Goal: Task Accomplishment & Management: Use online tool/utility

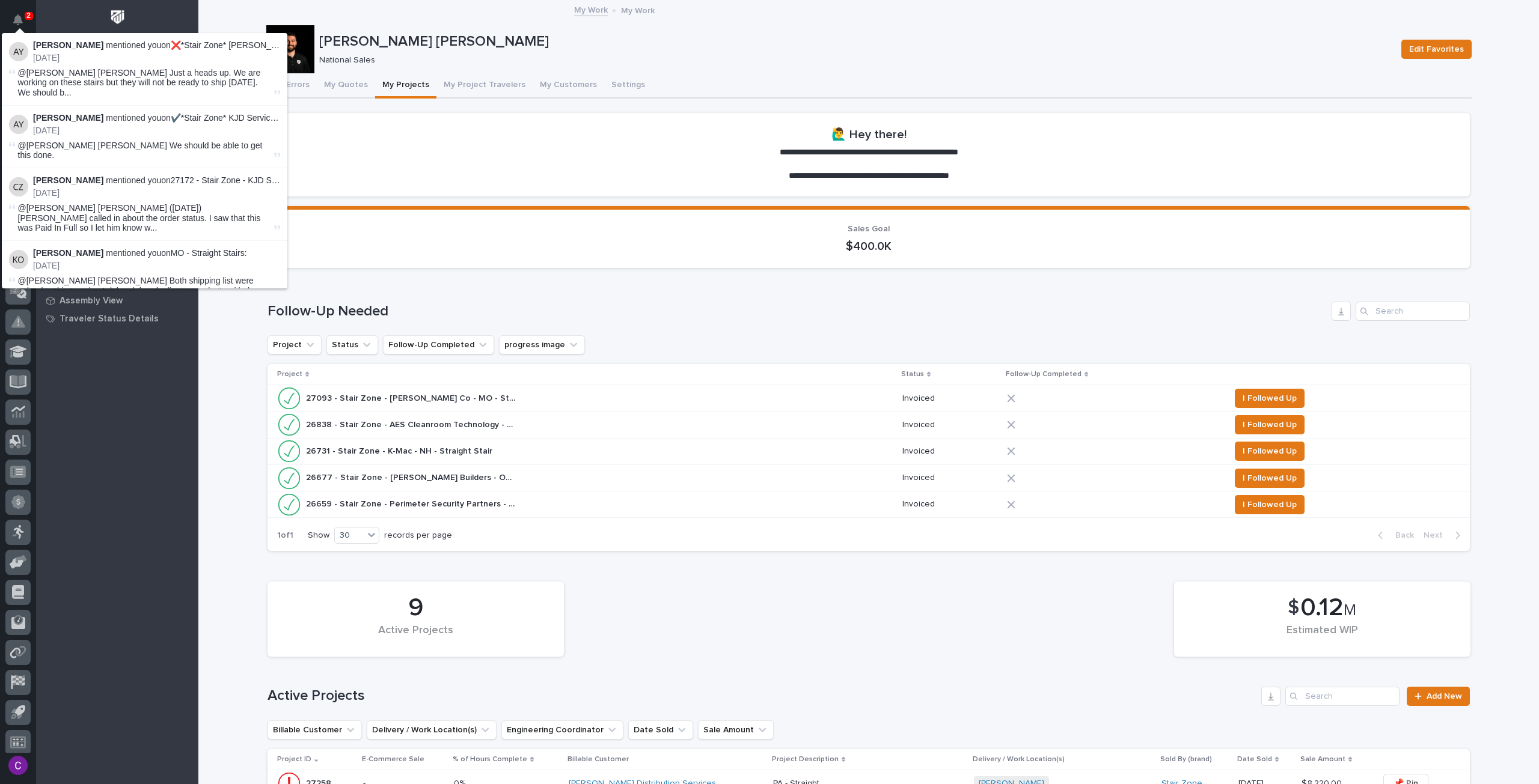
scroll to position [7, 0]
click at [718, 278] on div "Loading... Saving… Follow-Up Needed Project Status Follow-Up Completed progress…" at bounding box center [869, 420] width 1202 height 283
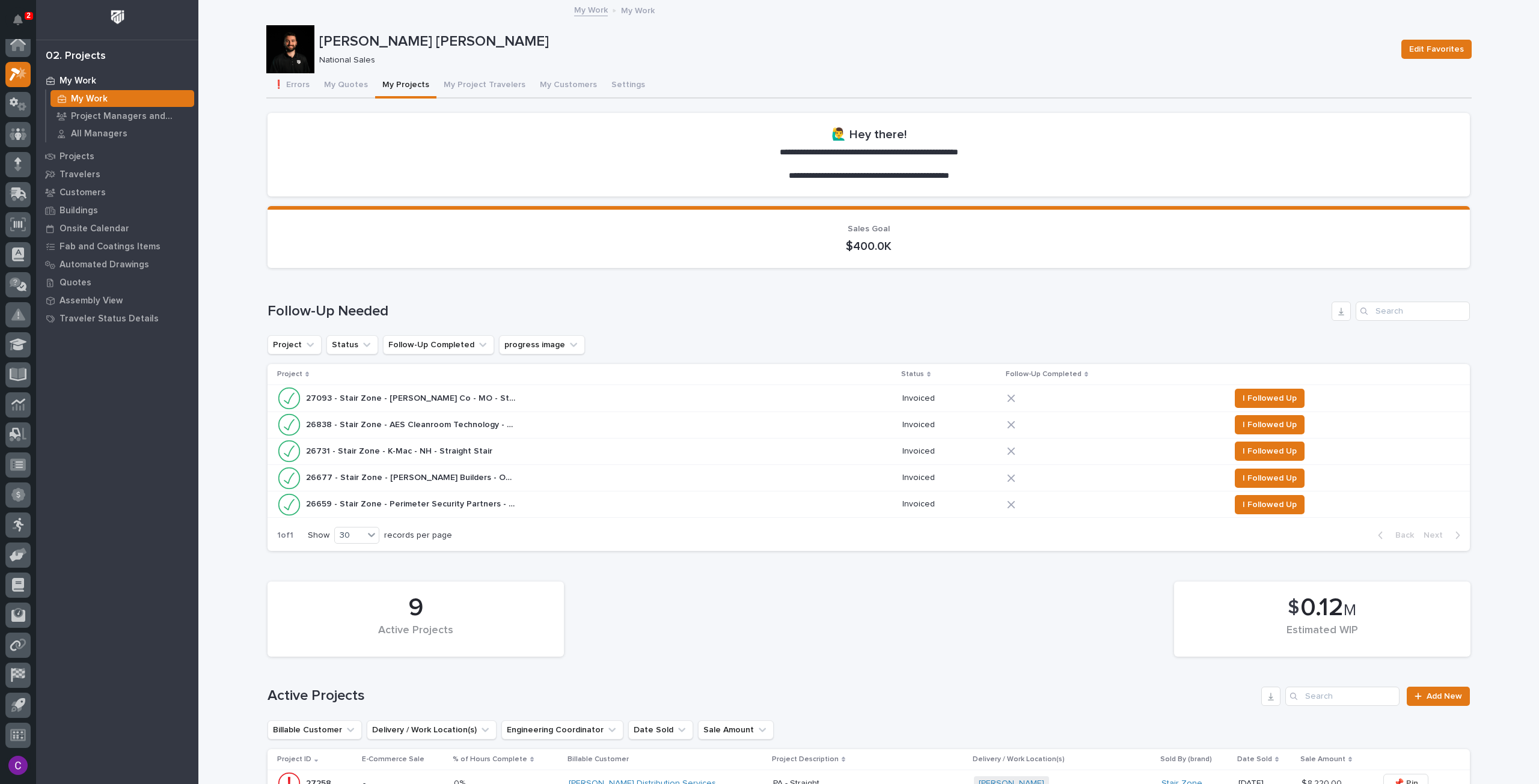
click at [577, 430] on div "26838 - Stair Zone - AES Cleanroom Technology - GA - Straight Stair 26838 - Sta…" at bounding box center [585, 425] width 616 height 24
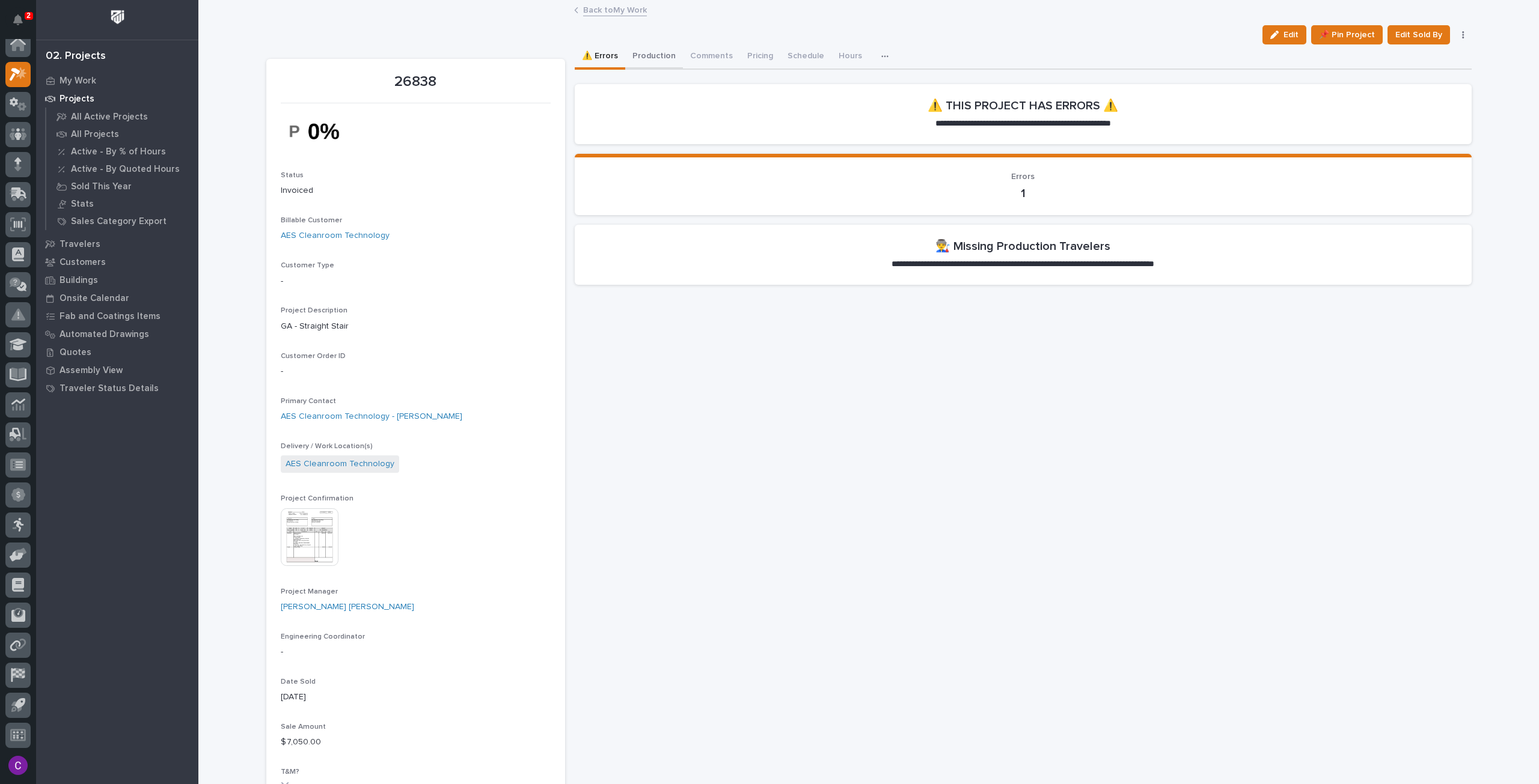
click at [634, 59] on button "Production" at bounding box center [654, 57] width 58 height 25
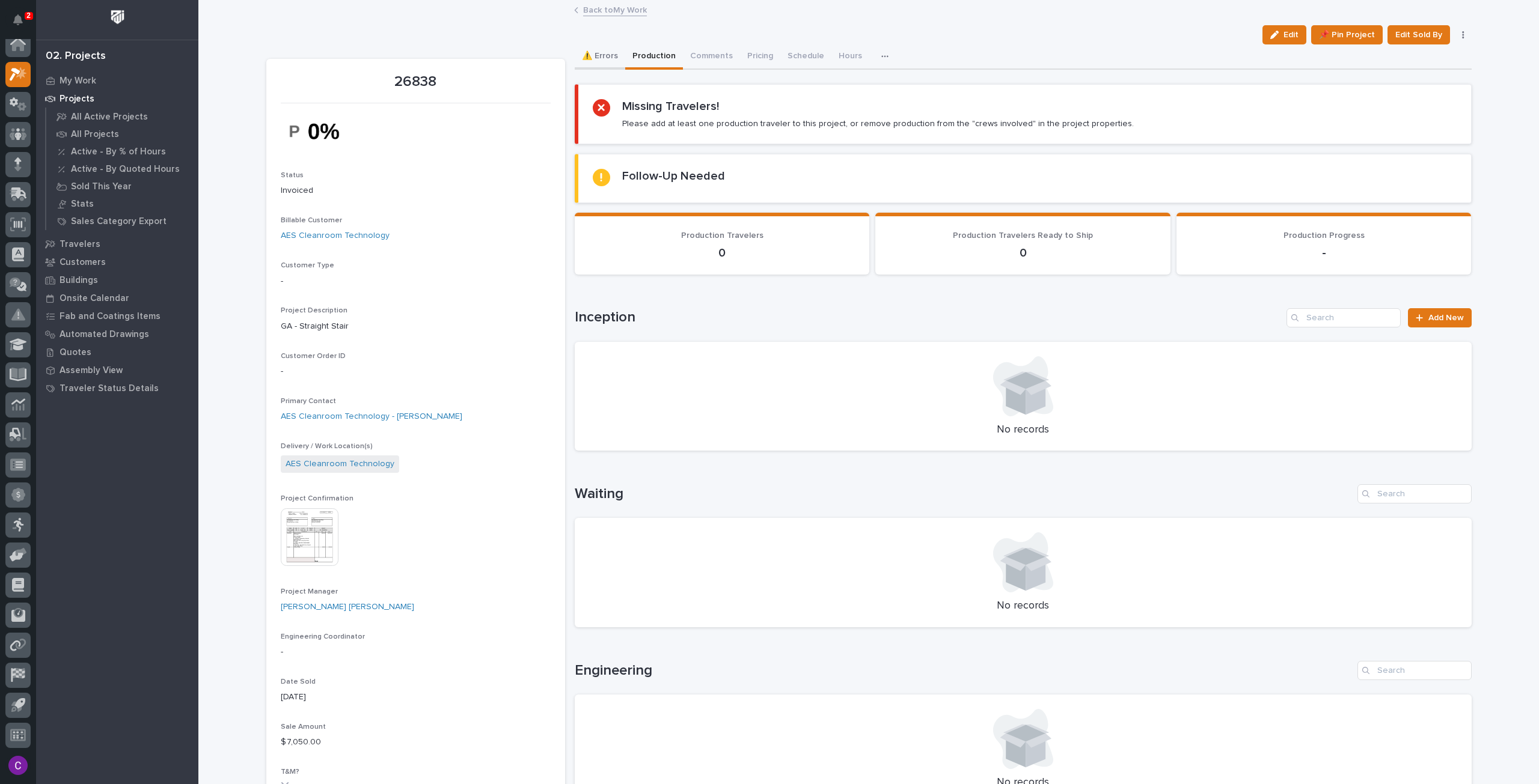
click at [588, 51] on button "⚠️ Errors" at bounding box center [600, 57] width 51 height 25
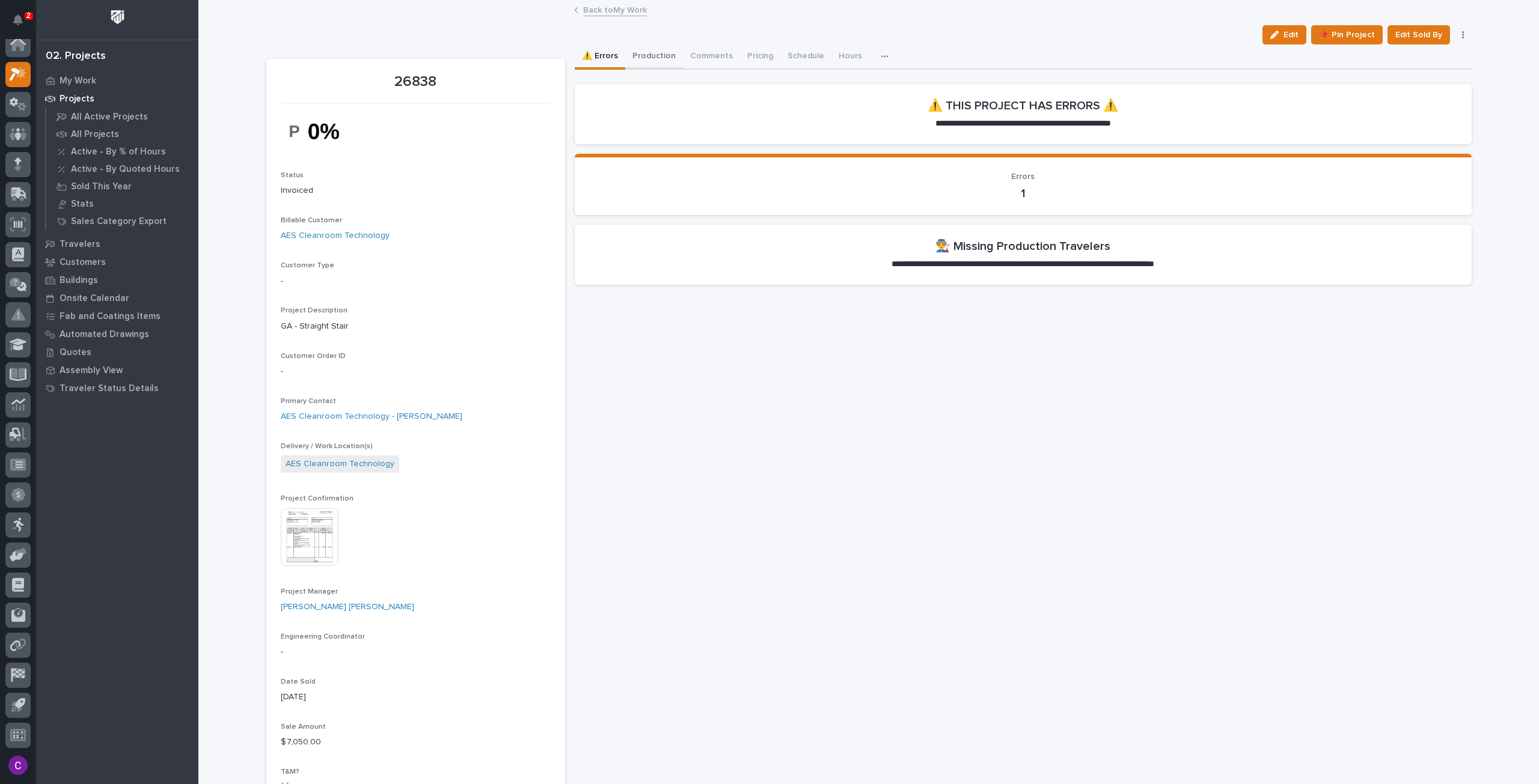
click at [662, 55] on button "Production" at bounding box center [654, 57] width 58 height 25
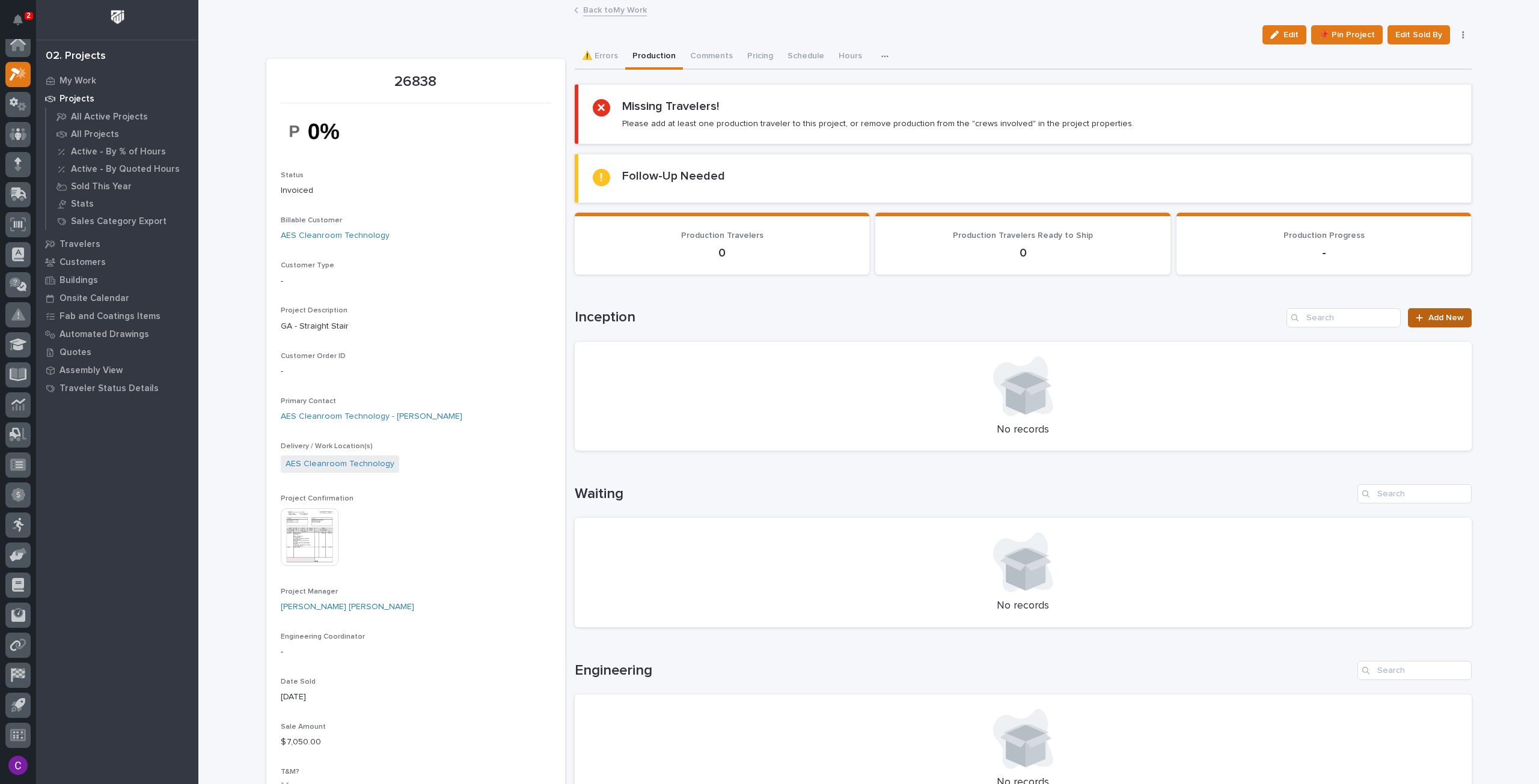
click at [1435, 316] on span "Add New" at bounding box center [1445, 318] width 35 height 9
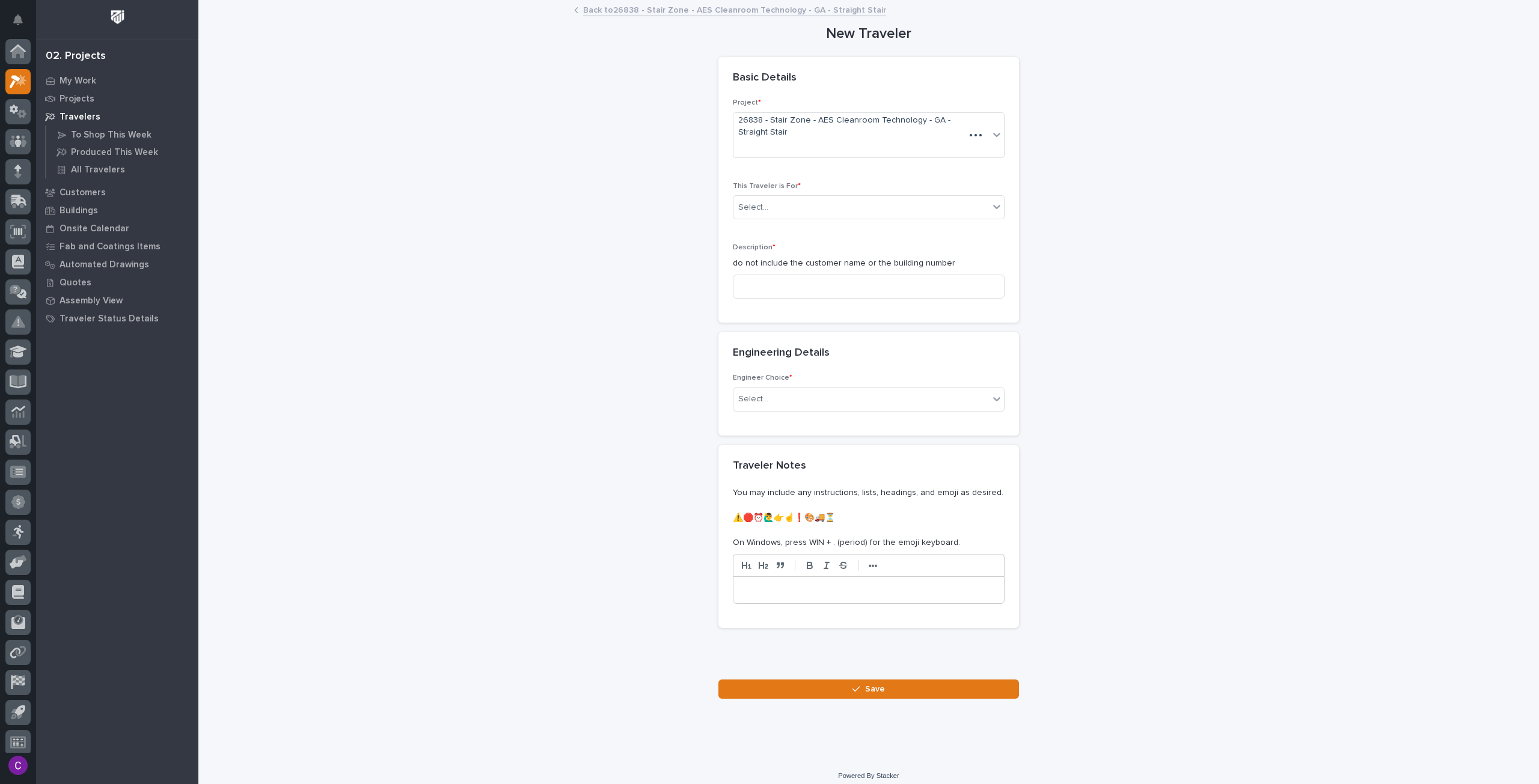
scroll to position [7, 0]
click at [944, 214] on div "Select..." at bounding box center [861, 207] width 255 height 20
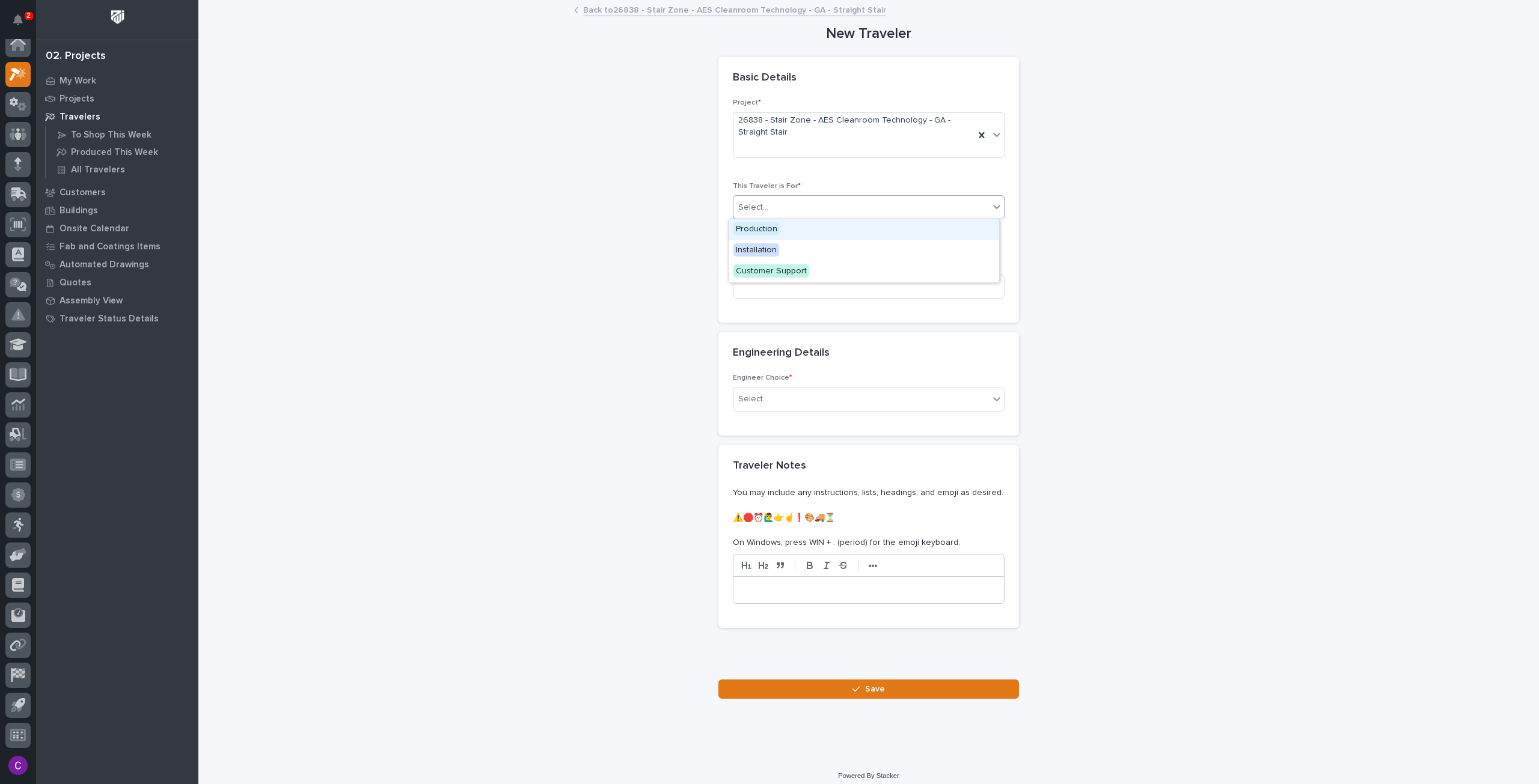
click at [885, 223] on div "Production" at bounding box center [863, 230] width 271 height 21
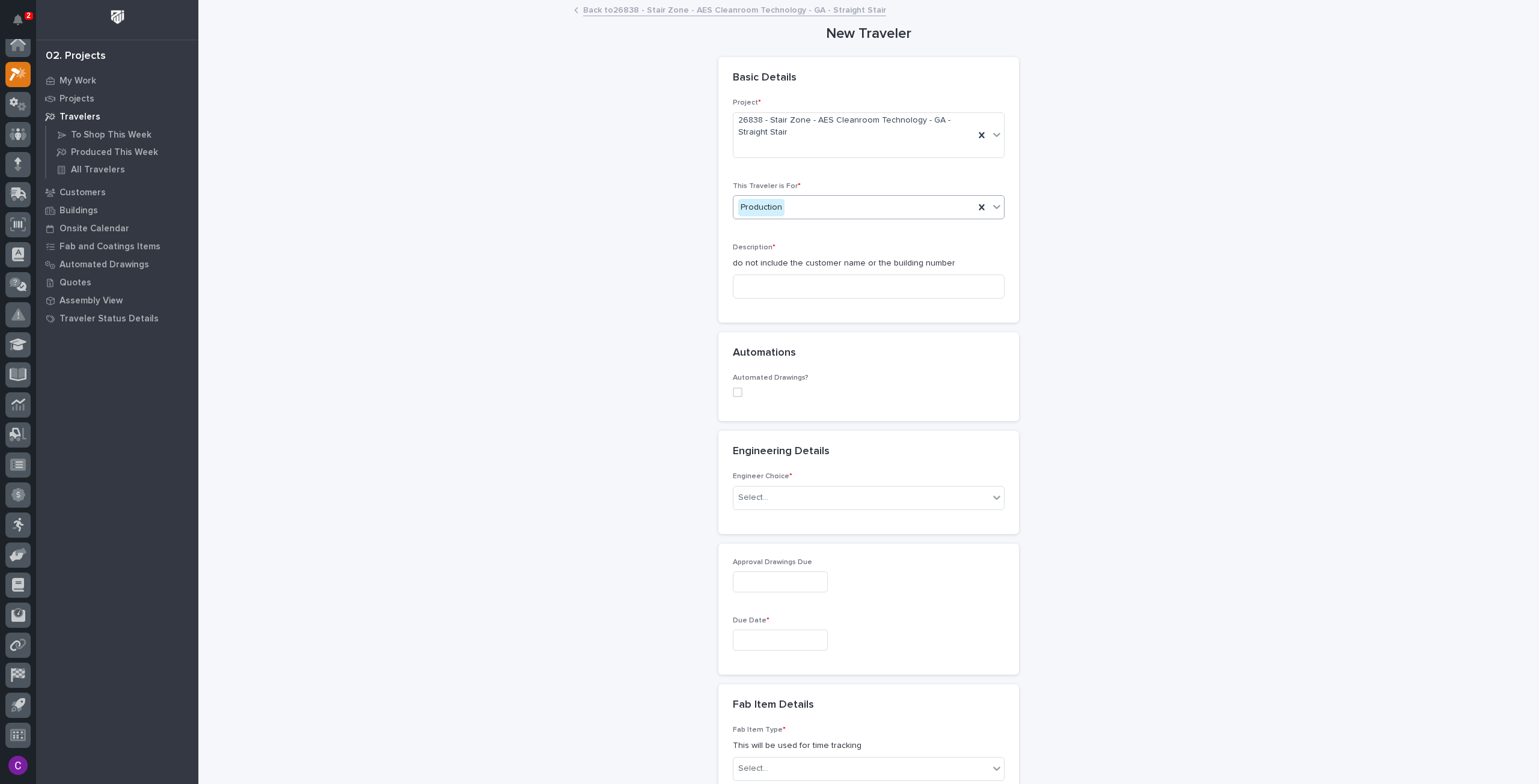
click at [869, 298] on div "Description * do not include the customer name or the building number" at bounding box center [869, 275] width 272 height 65
click at [856, 283] on input at bounding box center [869, 287] width 272 height 24
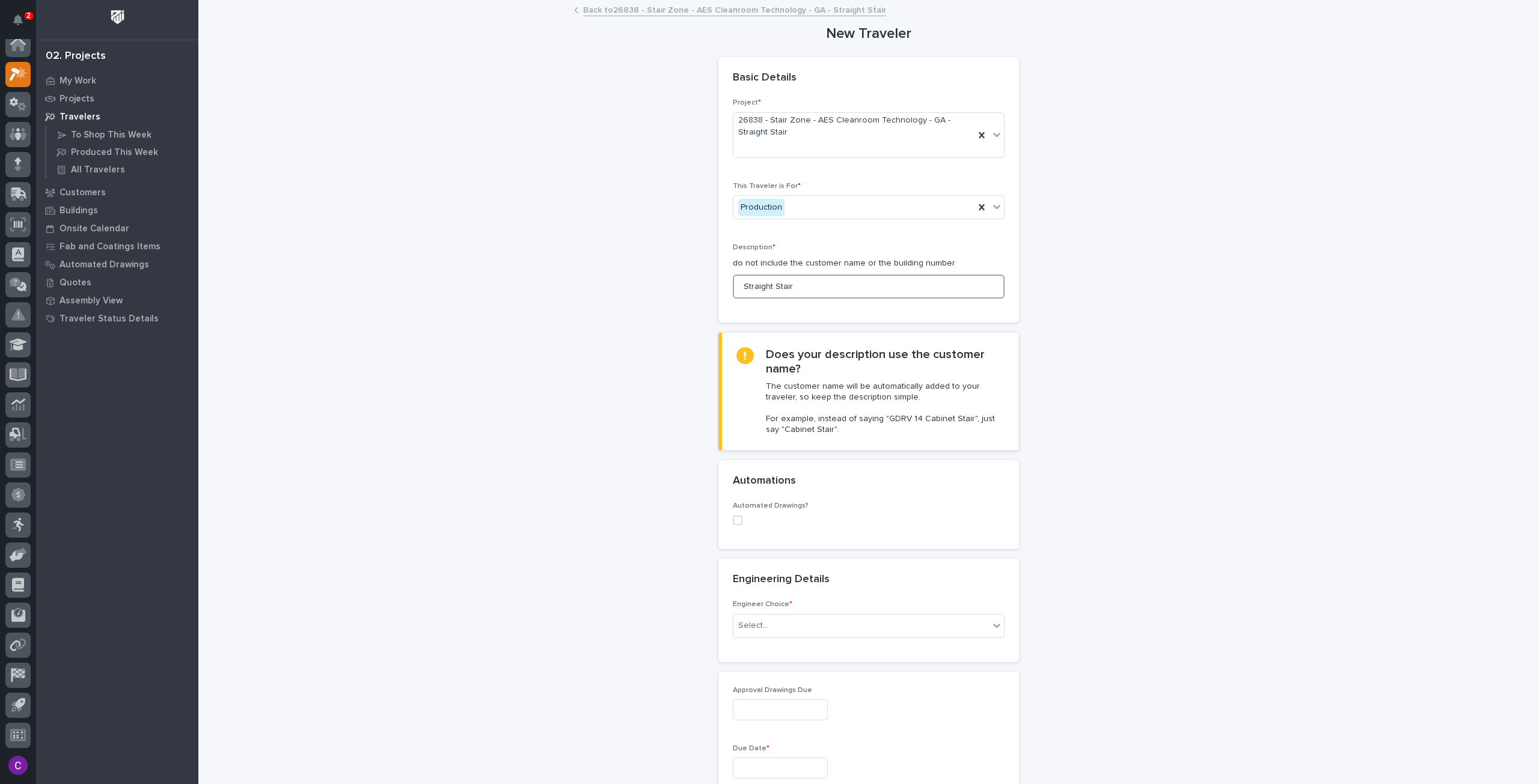
scroll to position [120, 0]
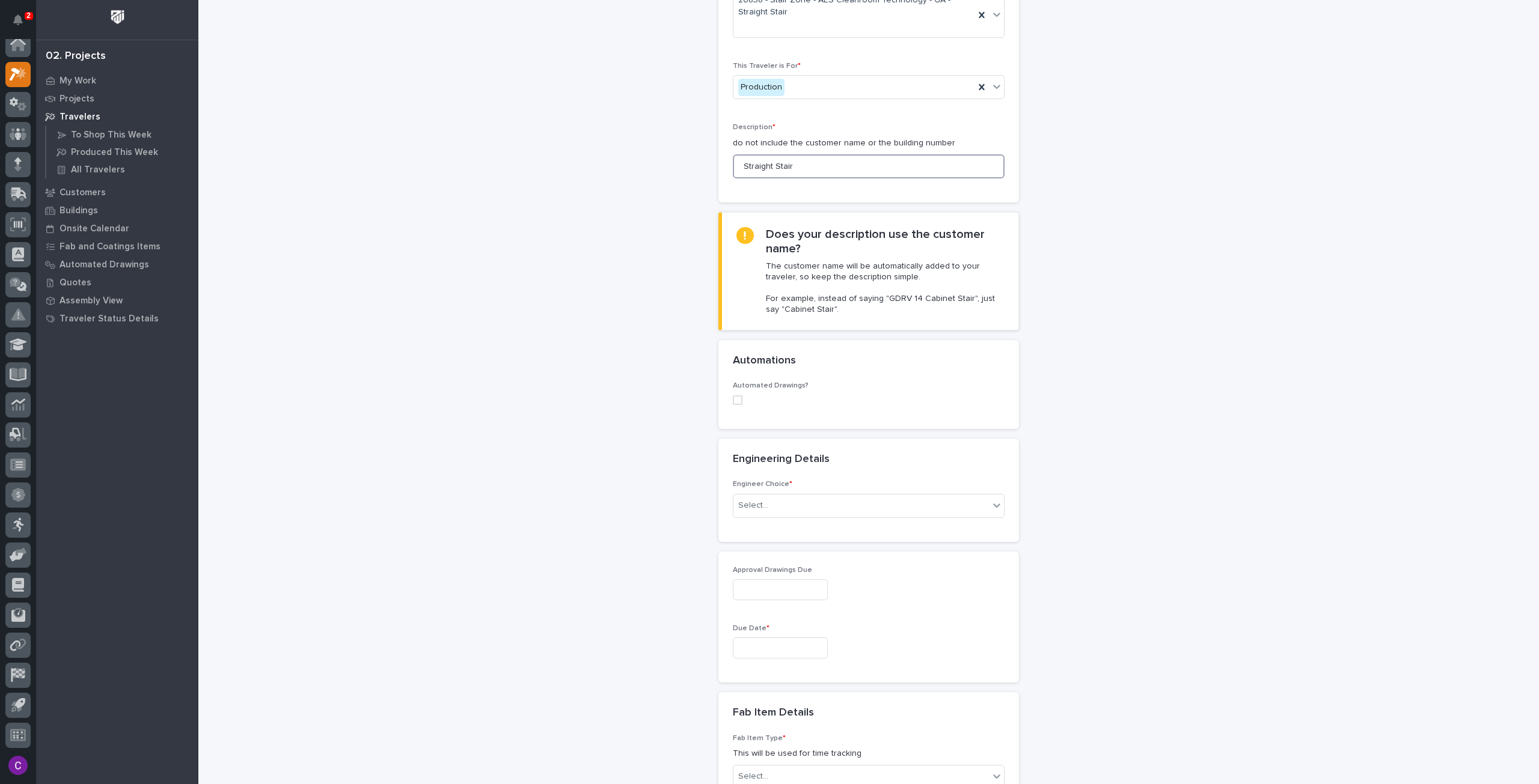
click at [733, 398] on span at bounding box center [738, 400] width 9 height 9
type input "Straight Stair"
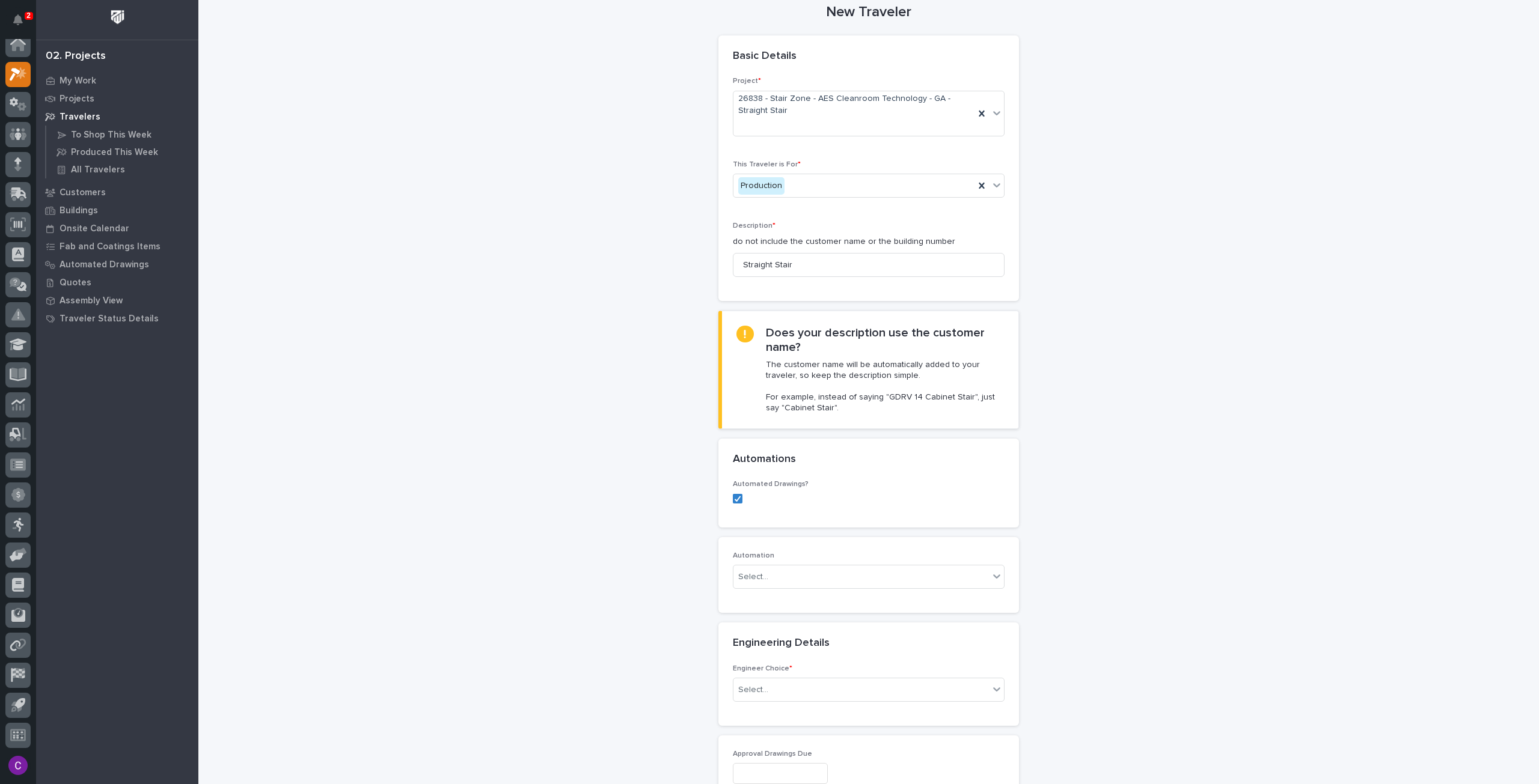
scroll to position [0, 0]
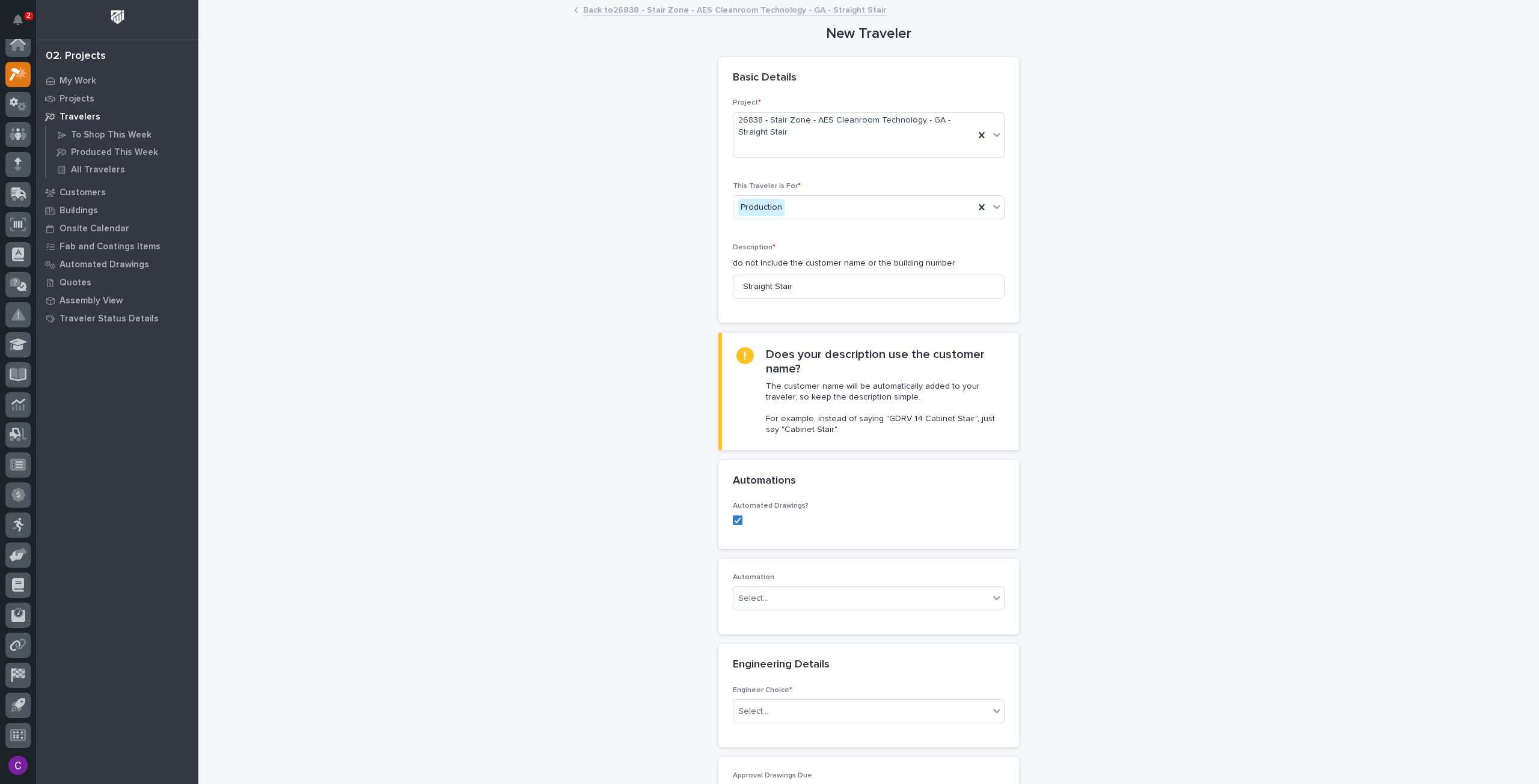
click at [793, 597] on div "Select..." at bounding box center [861, 599] width 255 height 20
type input "*****"
click at [823, 620] on div "ST #40568" at bounding box center [863, 620] width 271 height 21
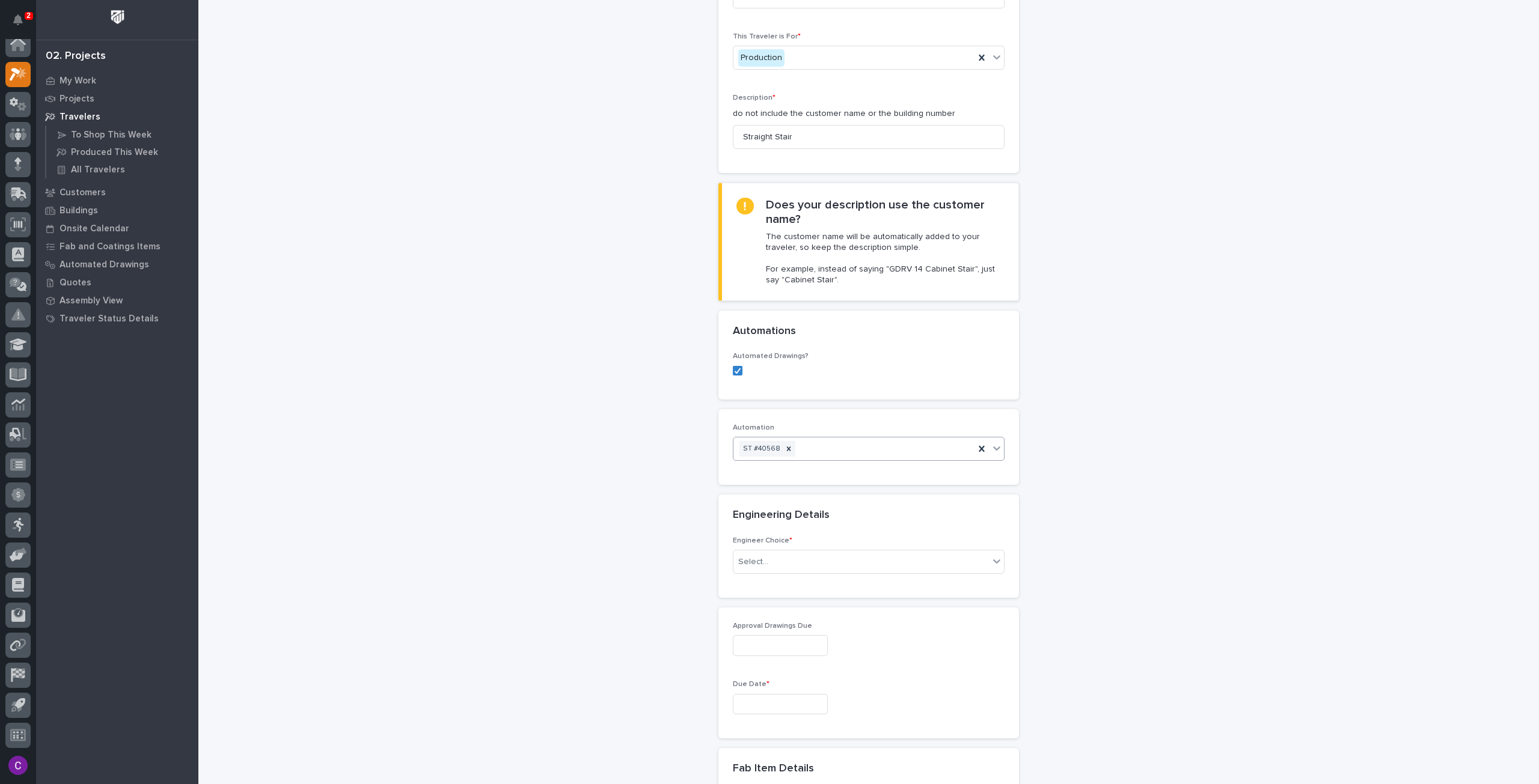
scroll to position [180, 0]
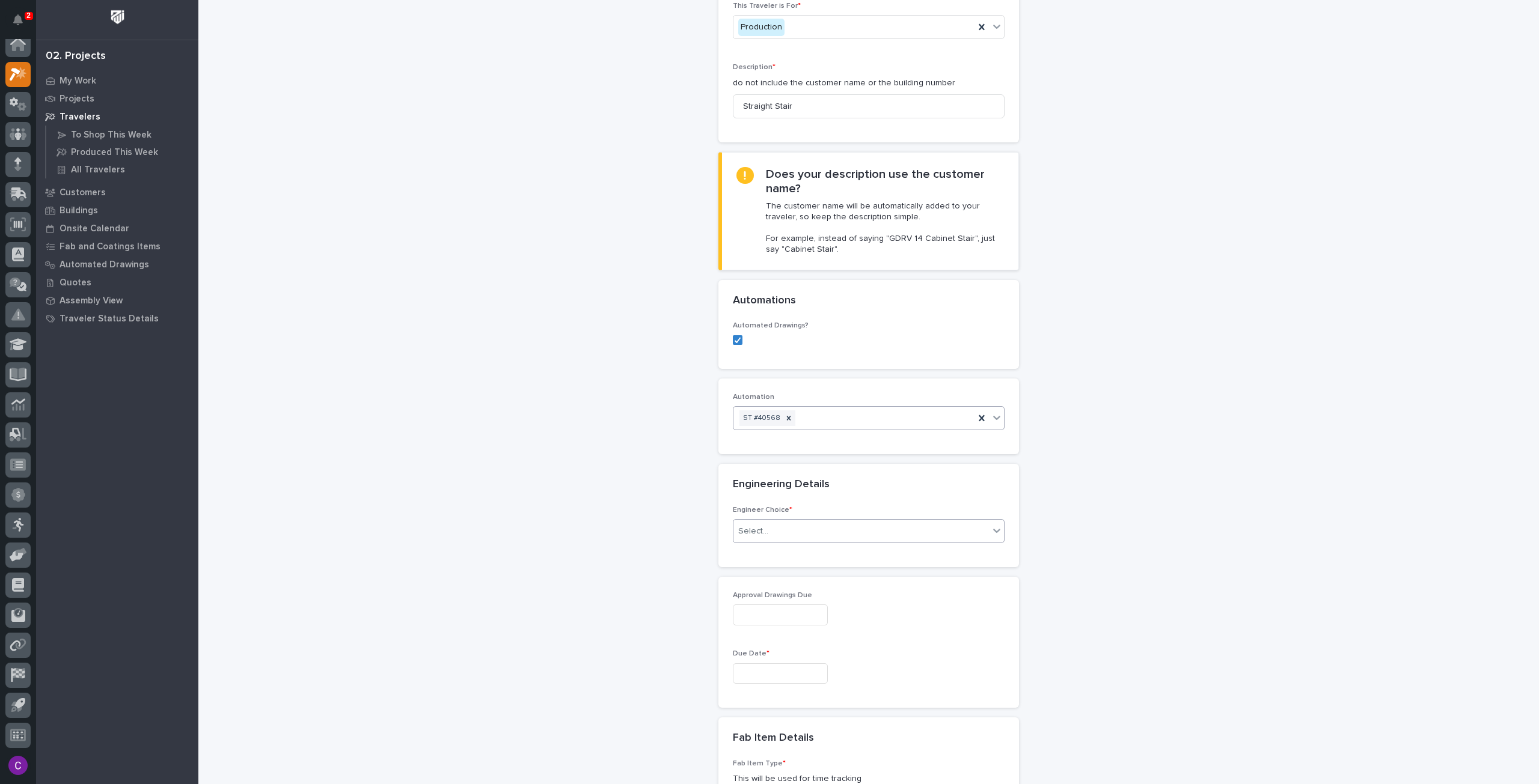
click at [791, 531] on div "Select..." at bounding box center [861, 532] width 255 height 20
click at [793, 594] on div "I know who will draw this" at bounding box center [863, 594] width 271 height 21
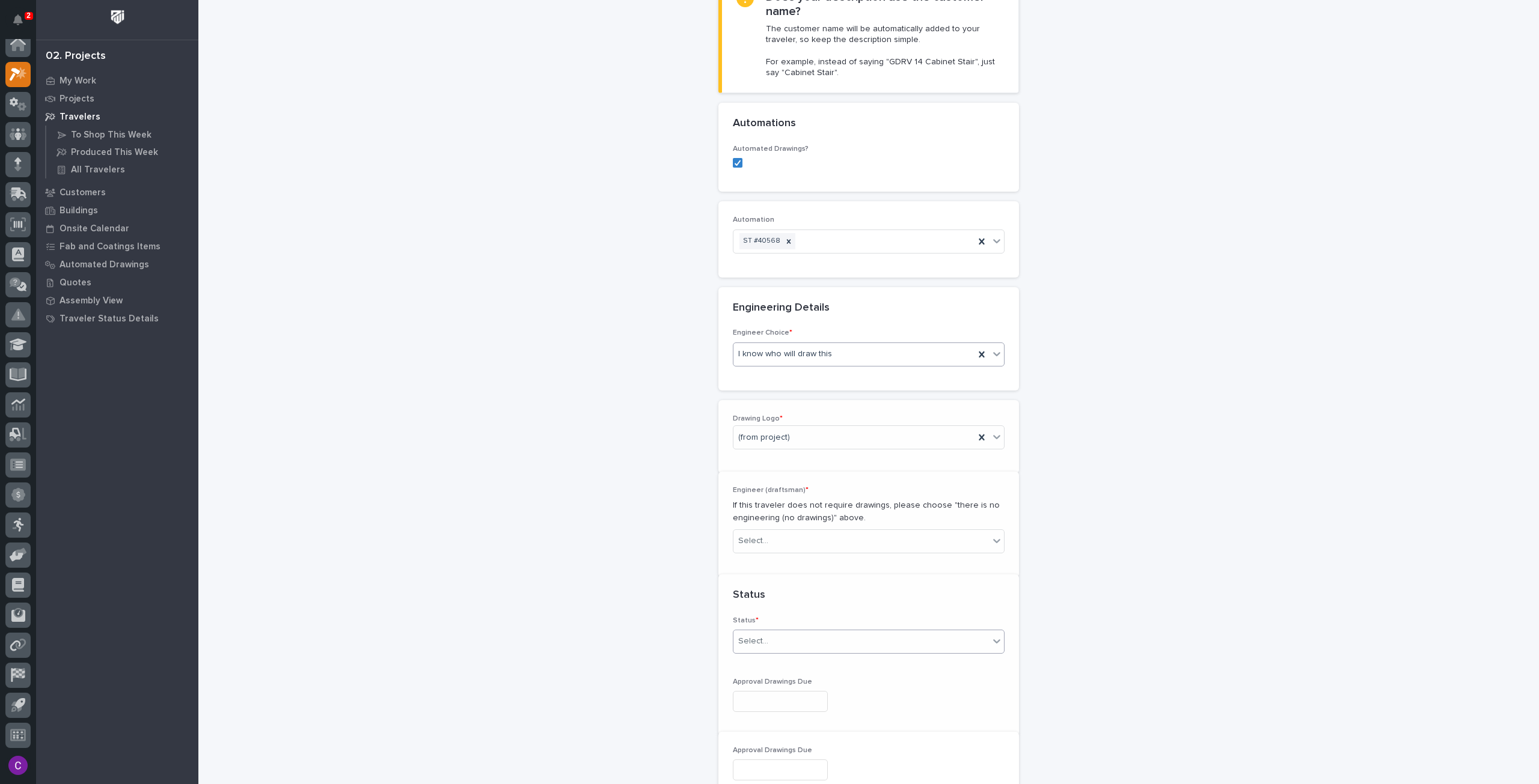
scroll to position [353, 0]
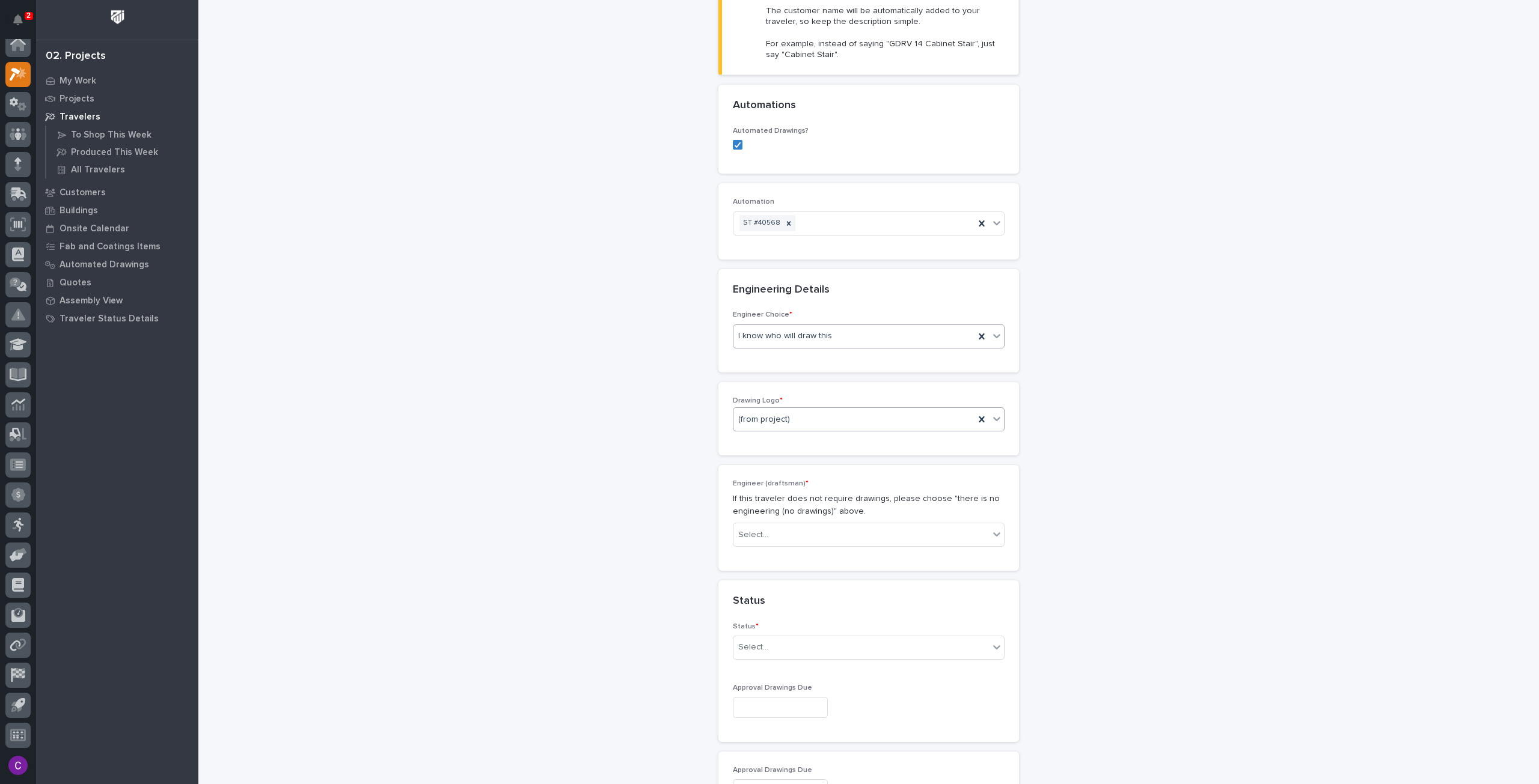
click at [809, 410] on div "(from project)" at bounding box center [854, 420] width 241 height 20
drag, startPoint x: 795, startPoint y: 547, endPoint x: 771, endPoint y: 515, distance: 40.0
click at [771, 515] on div "Stair Zone" at bounding box center [863, 515] width 271 height 21
click at [762, 527] on div "Select..." at bounding box center [861, 535] width 255 height 20
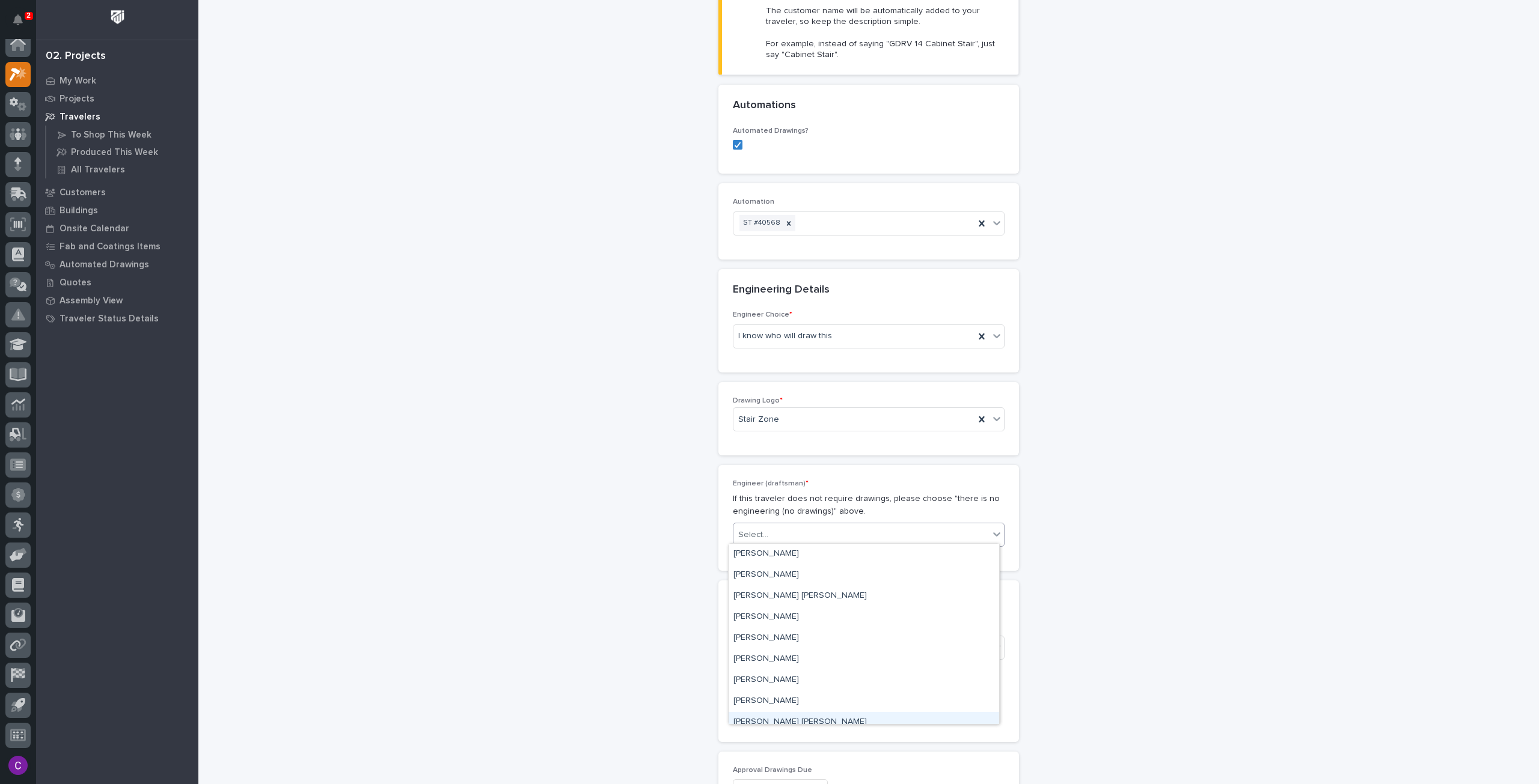
click at [792, 722] on div "[PERSON_NAME] [PERSON_NAME]" at bounding box center [863, 723] width 271 height 21
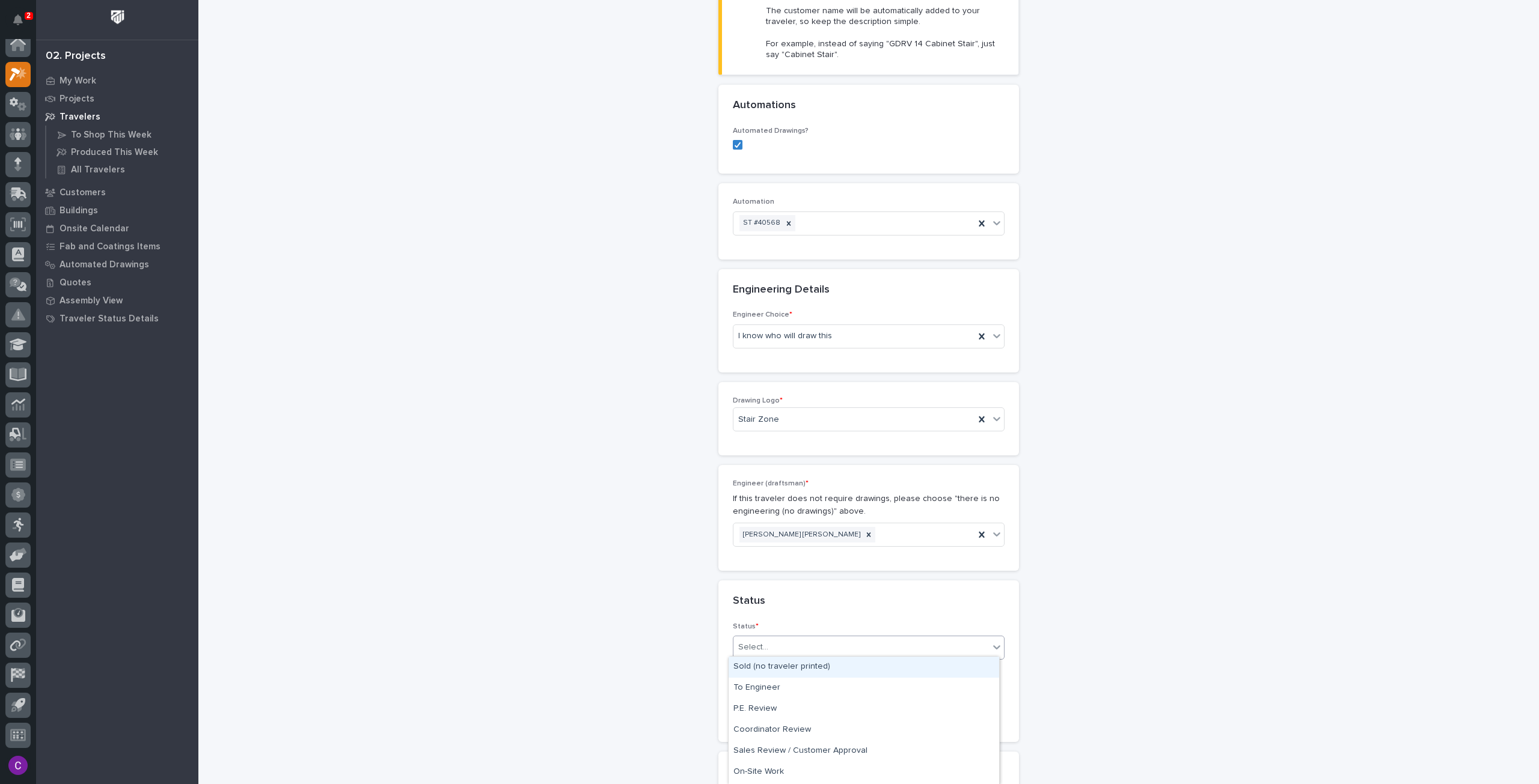
click at [861, 645] on div "Select..." at bounding box center [861, 648] width 255 height 20
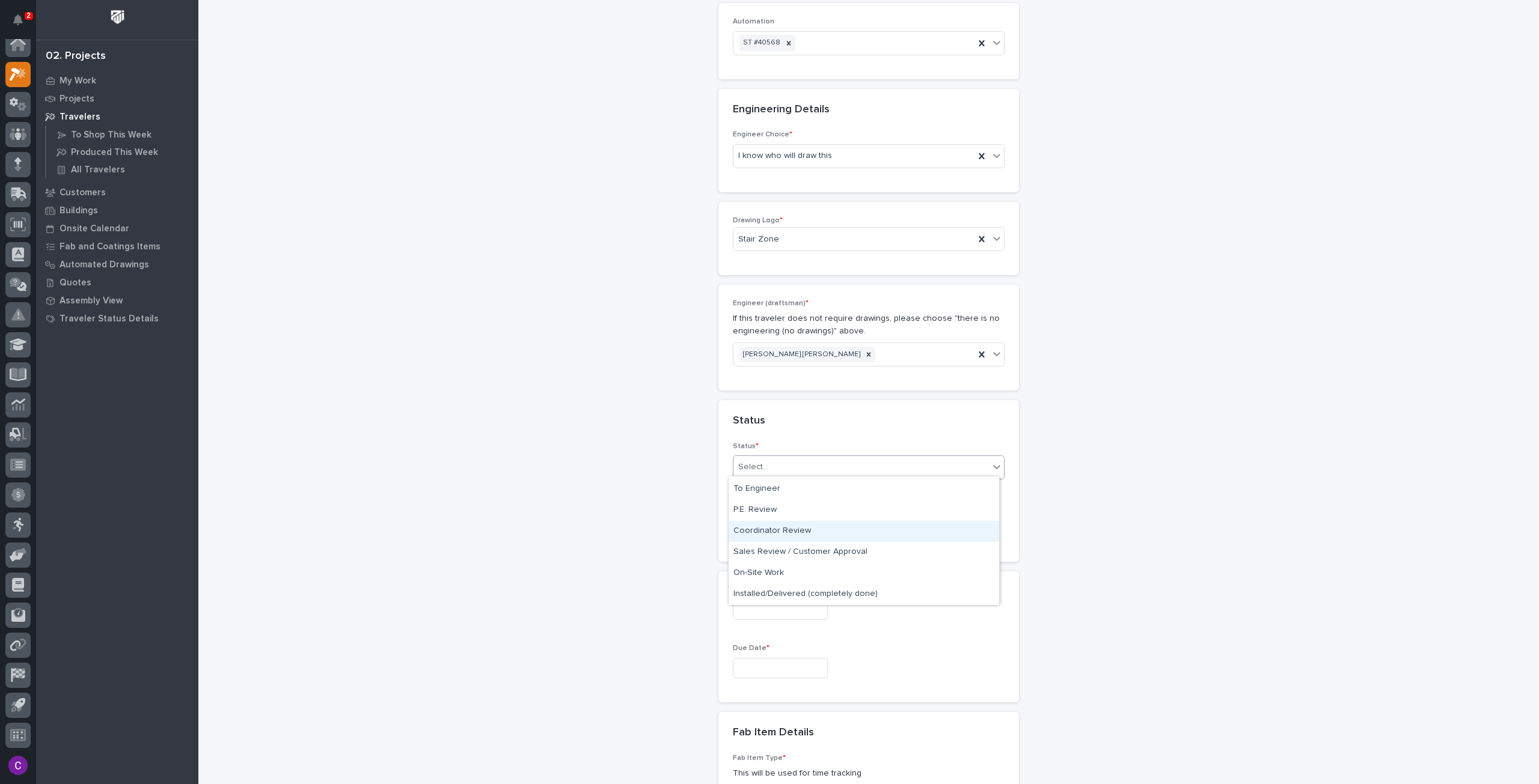
scroll to position [0, 0]
click at [857, 488] on div "Sold (no traveler printed)" at bounding box center [863, 487] width 271 height 21
click at [807, 523] on input "text" at bounding box center [780, 527] width 95 height 21
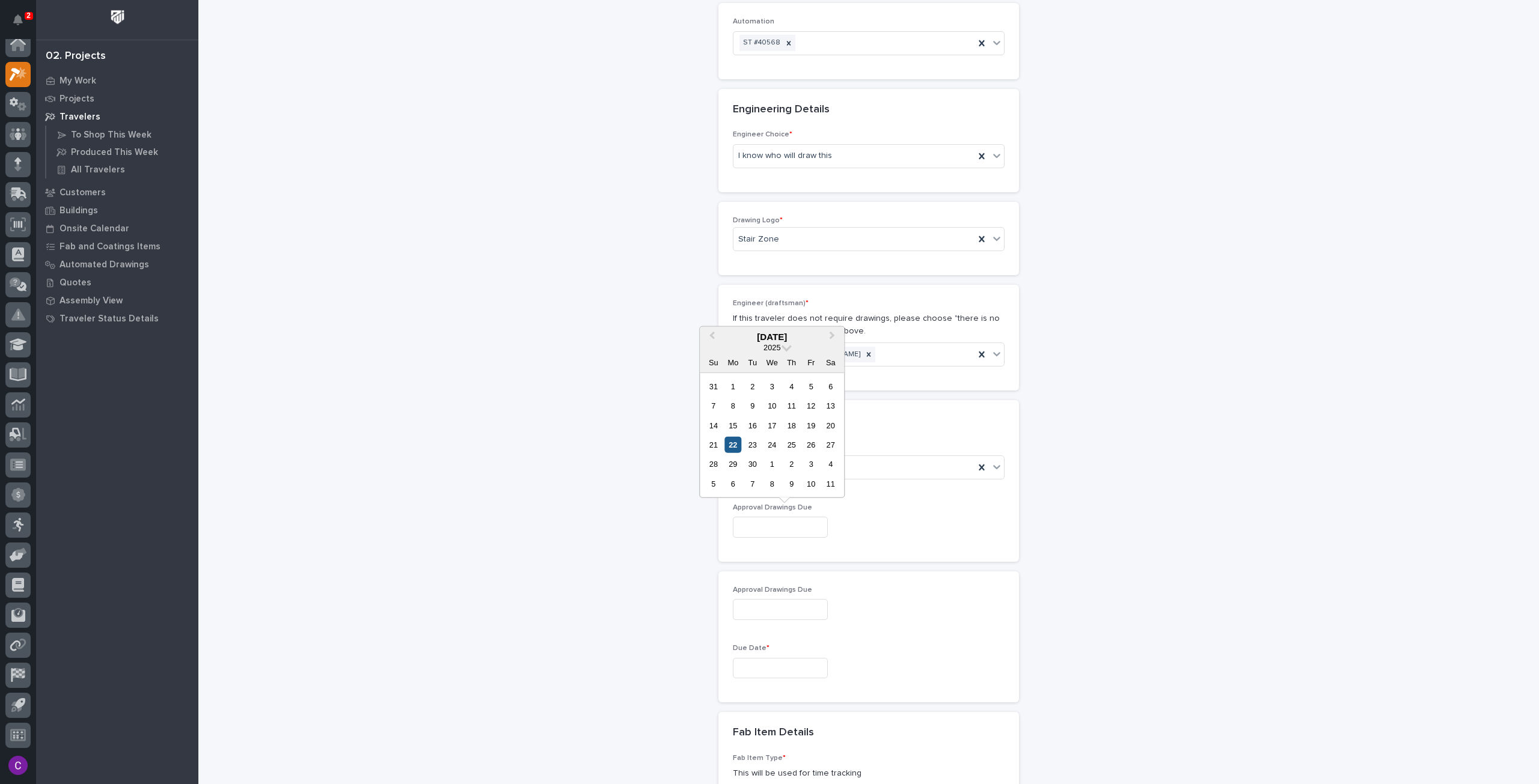
click at [733, 441] on div "22" at bounding box center [733, 445] width 16 height 16
type input "**********"
click at [771, 660] on input "text" at bounding box center [780, 669] width 95 height 21
click at [1032, 613] on div "**********" at bounding box center [869, 461] width 1205 height 1989
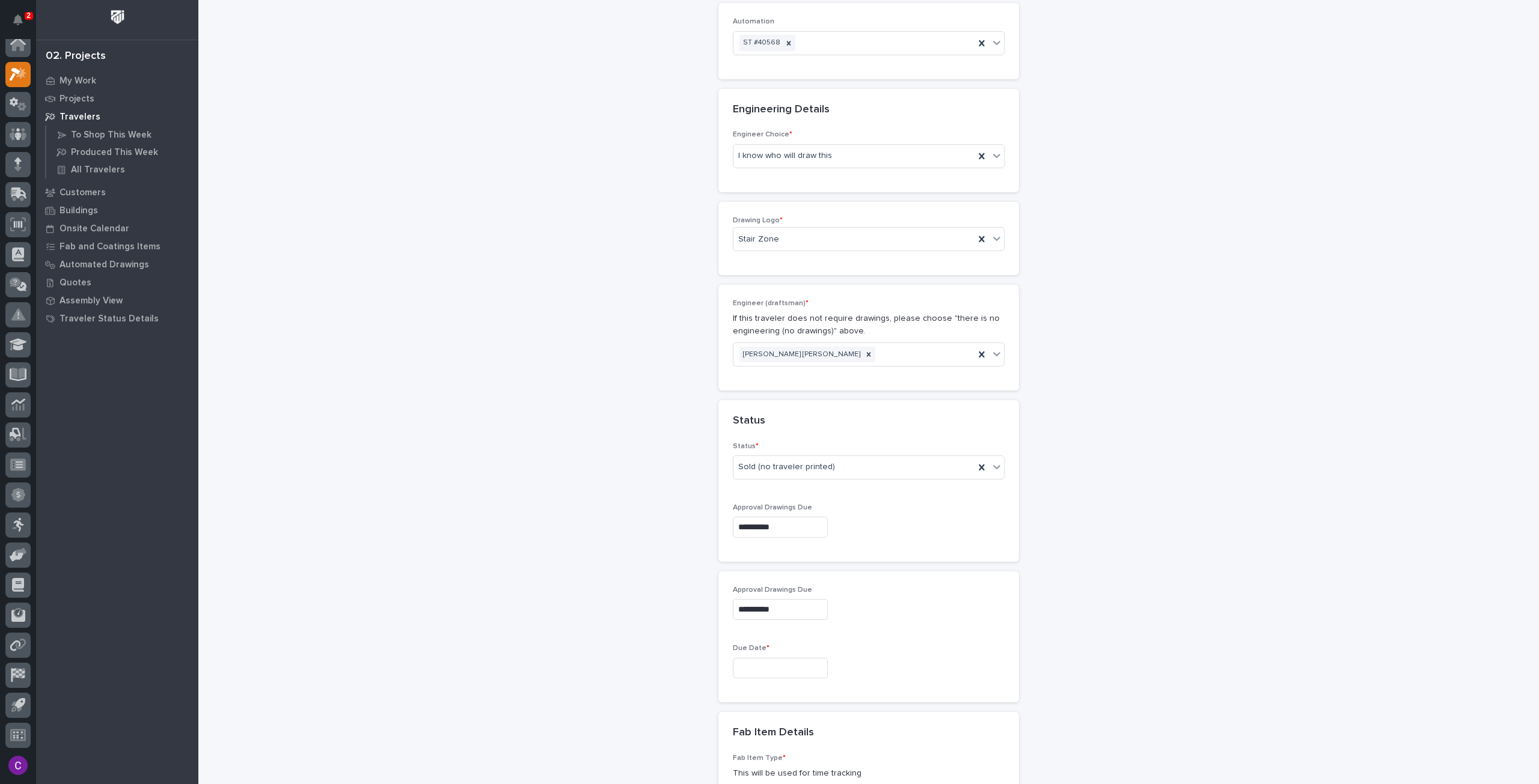
click at [819, 659] on input "text" at bounding box center [780, 669] width 95 height 21
click at [839, 479] on button "Next Month" at bounding box center [833, 477] width 19 height 19
click at [738, 604] on div "27" at bounding box center [733, 604] width 16 height 16
type input "**********"
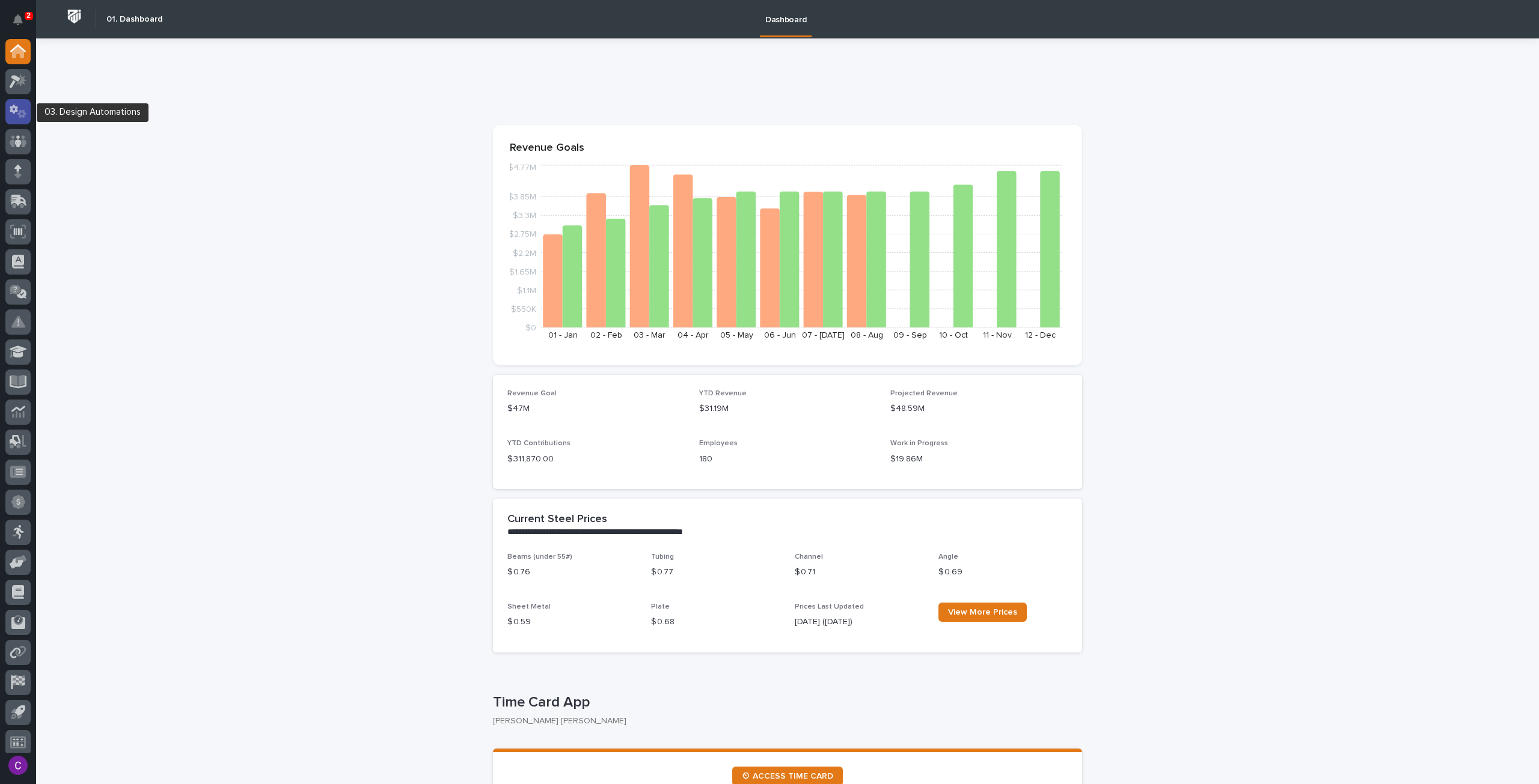
click at [23, 115] on icon at bounding box center [22, 114] width 9 height 9
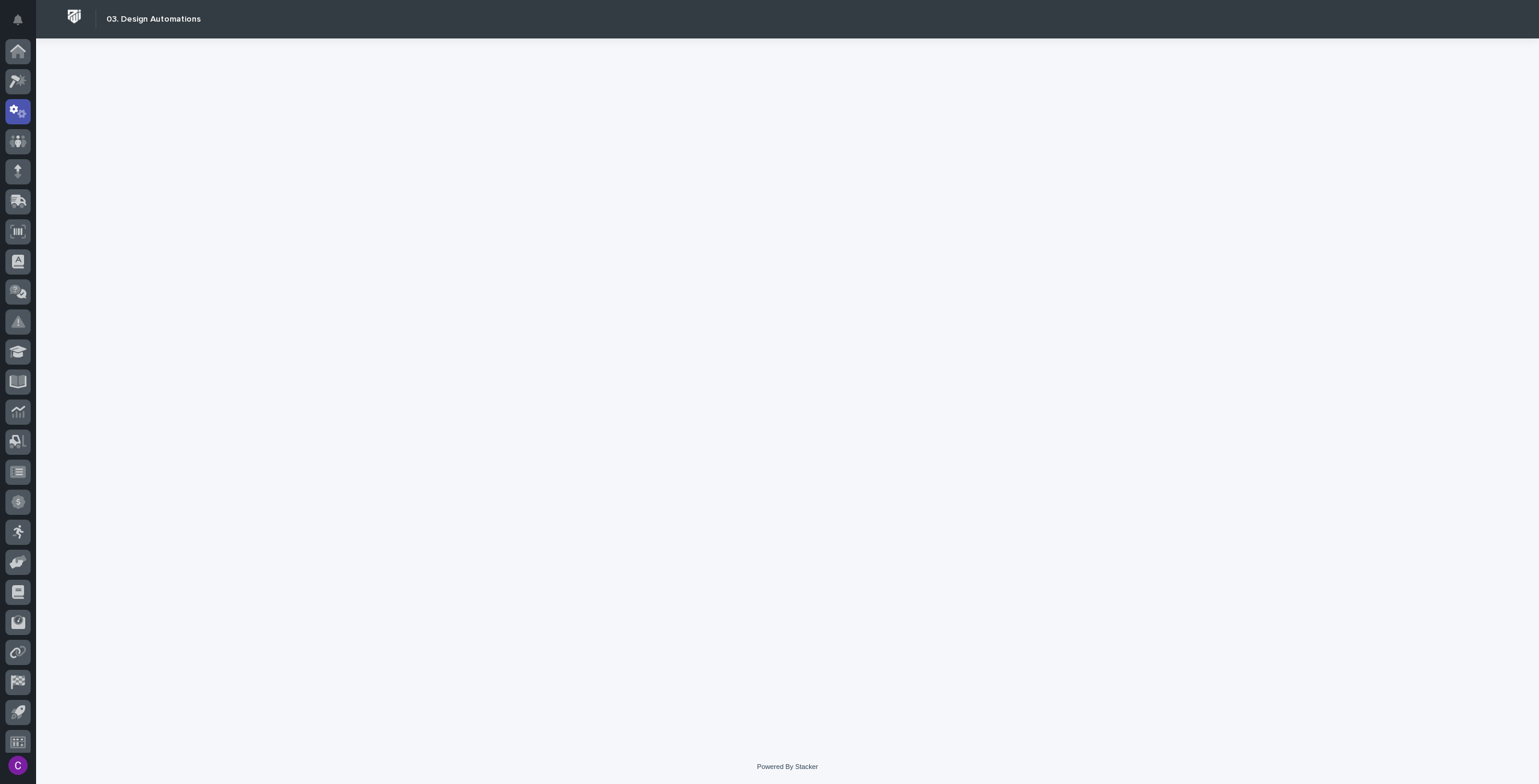
scroll to position [7, 0]
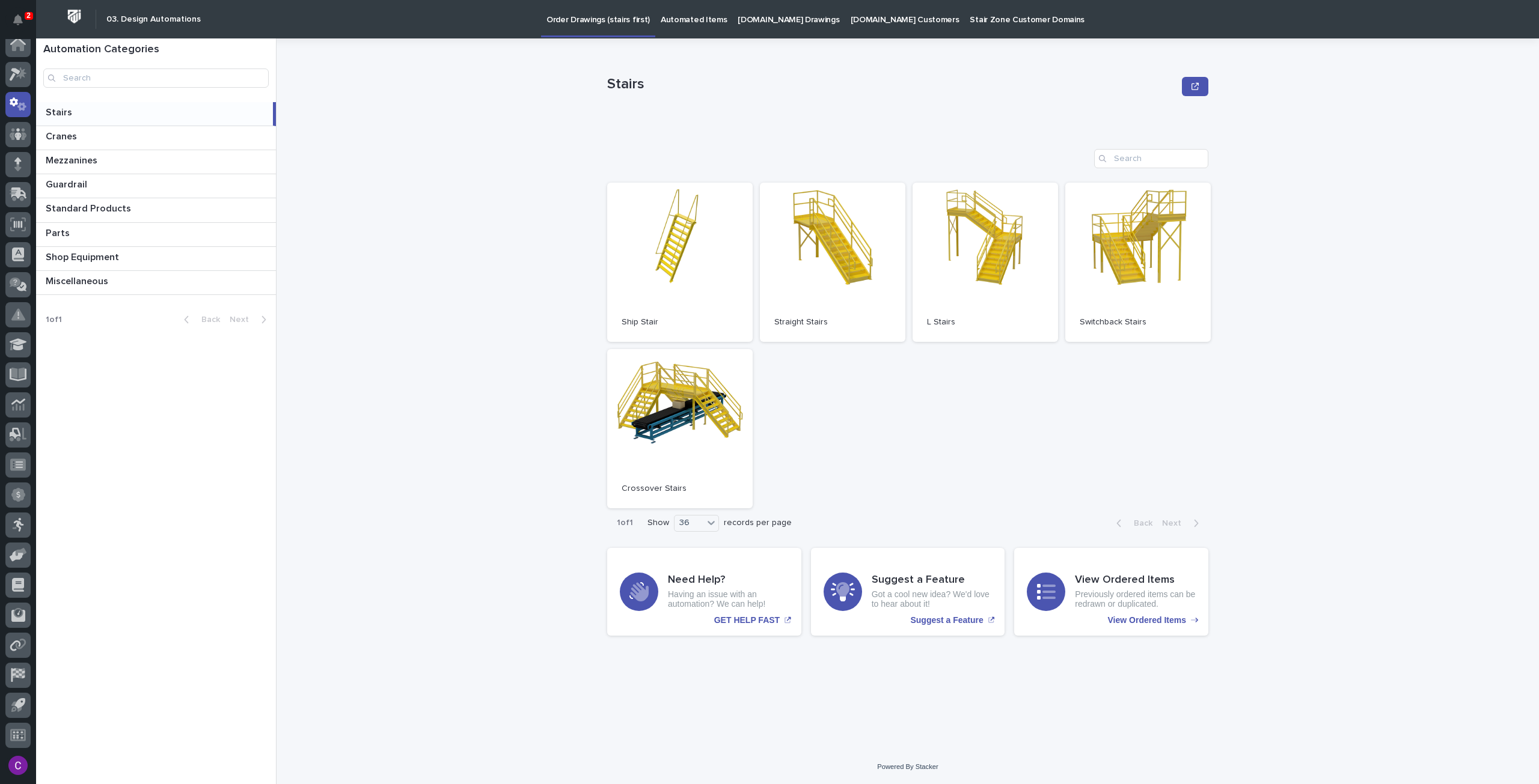
click at [705, 28] on link "Automated Items" at bounding box center [694, 19] width 77 height 37
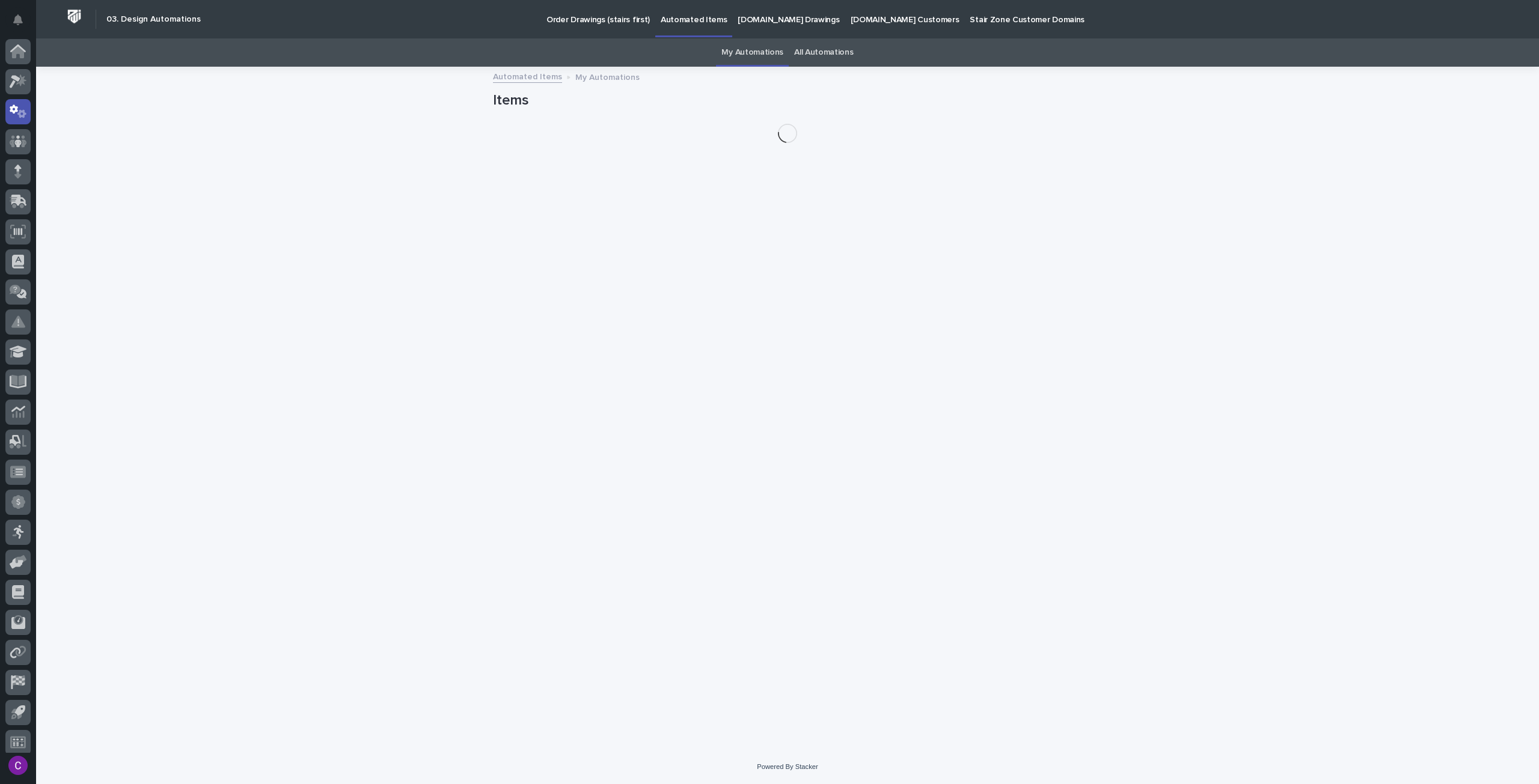
scroll to position [7, 0]
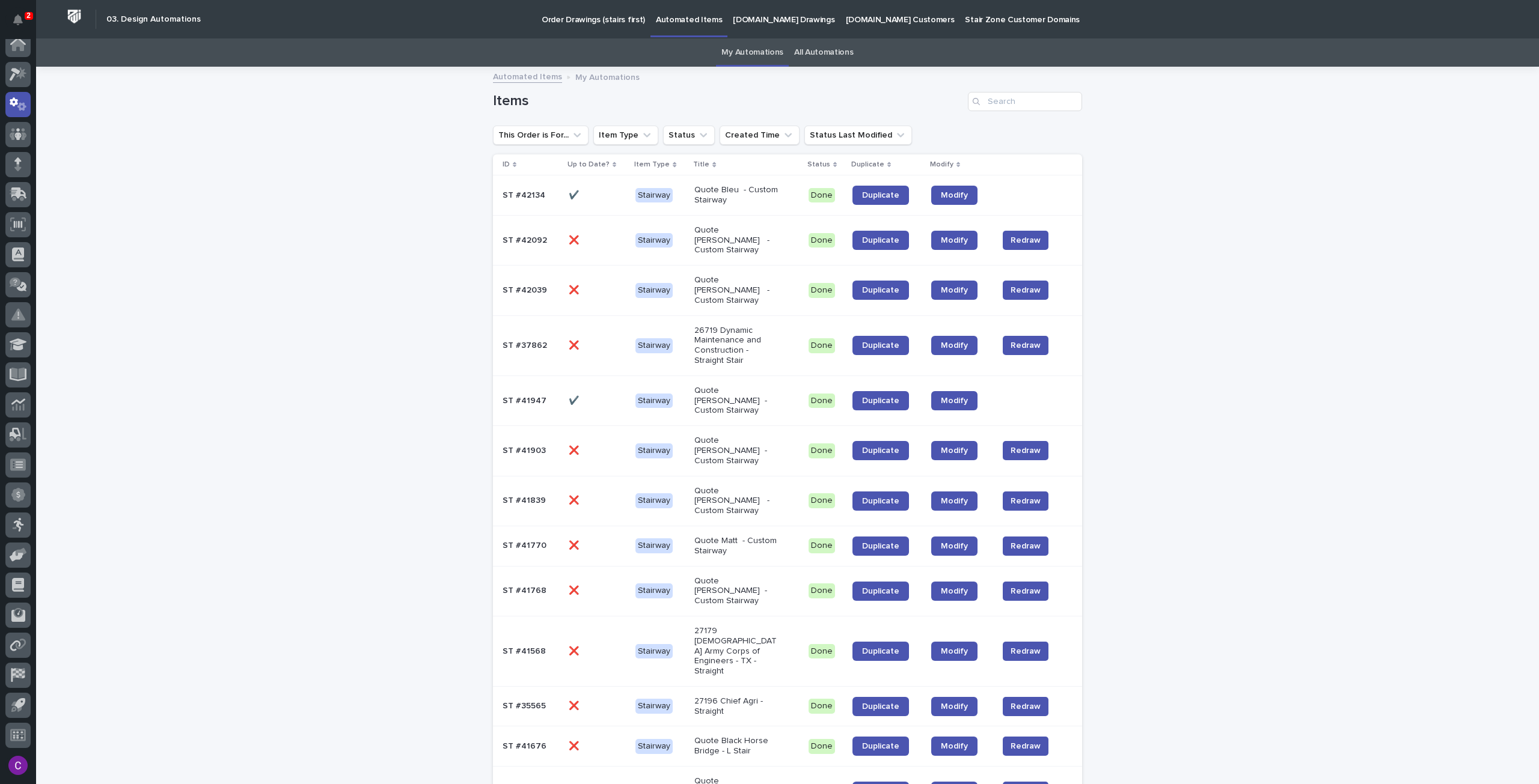
click at [819, 50] on link "All Automations" at bounding box center [823, 53] width 59 height 28
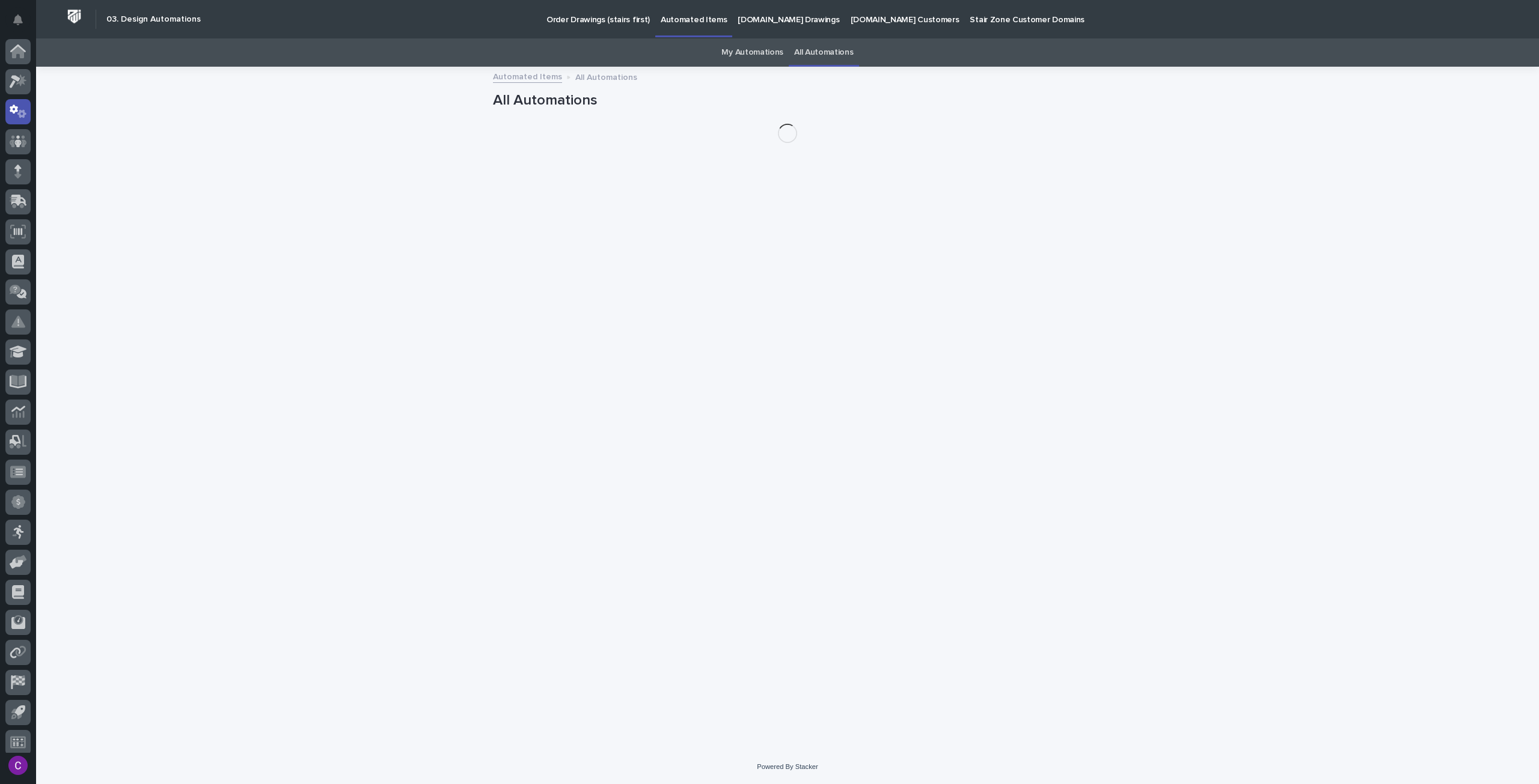
scroll to position [7, 0]
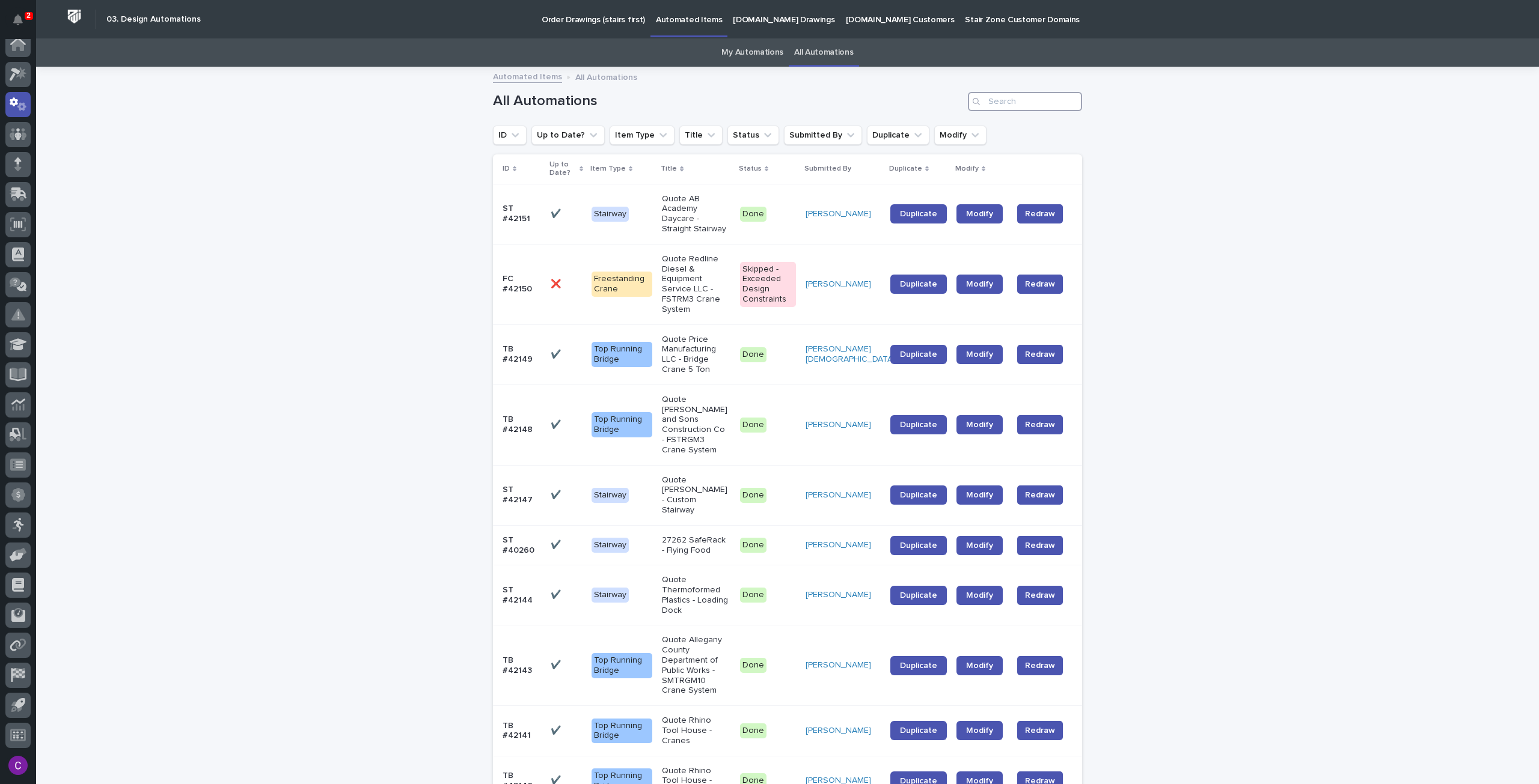
click at [990, 109] on input "Search" at bounding box center [1025, 101] width 114 height 19
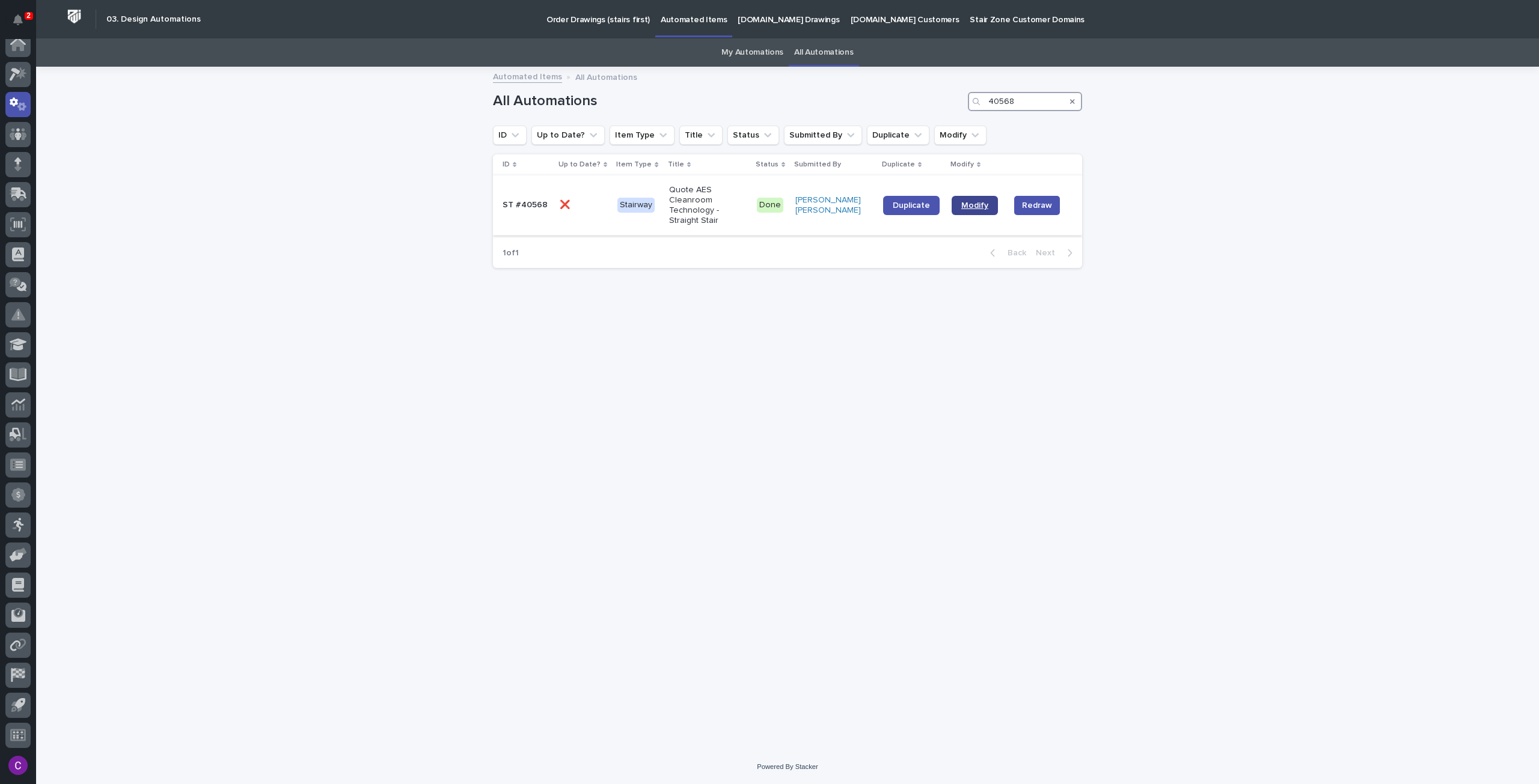
type input "40568"
click at [978, 198] on link "Modify" at bounding box center [975, 205] width 47 height 19
